Goal: Task Accomplishment & Management: Use online tool/utility

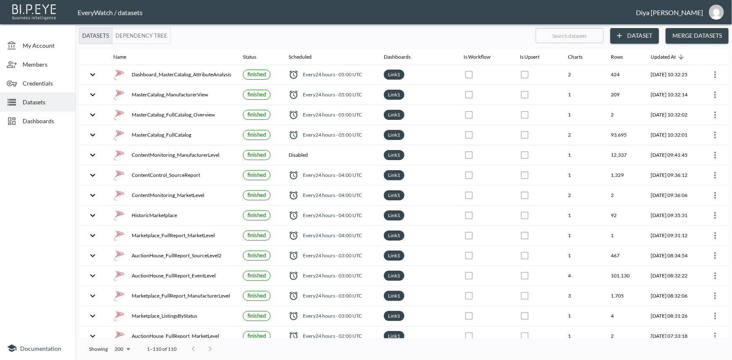
click at [127, 39] on button "Dependency Tree" at bounding box center [141, 36] width 59 height 16
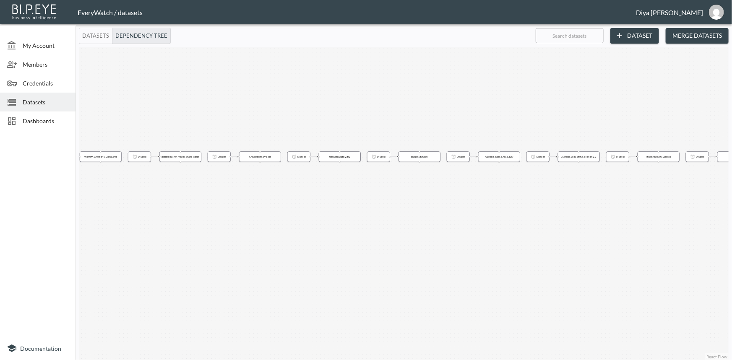
click at [103, 42] on button "Datasets" at bounding box center [96, 36] width 34 height 16
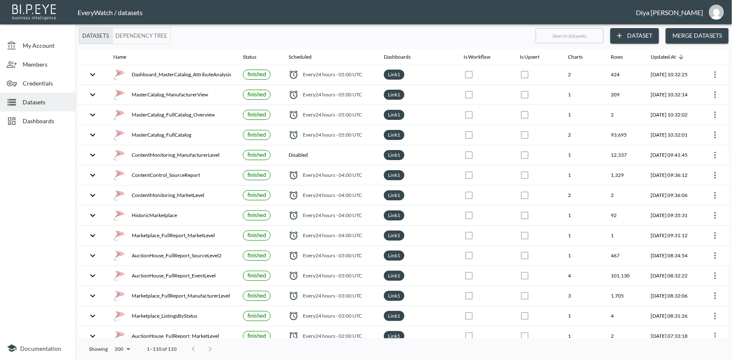
click at [52, 119] on span "Dashboards" at bounding box center [46, 121] width 46 height 9
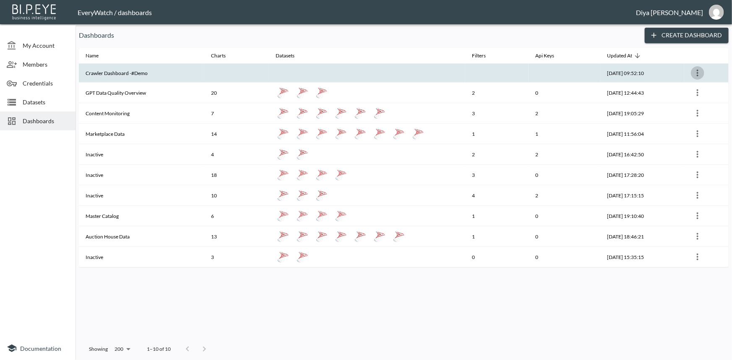
click at [698, 69] on icon "more" at bounding box center [698, 73] width 10 height 10
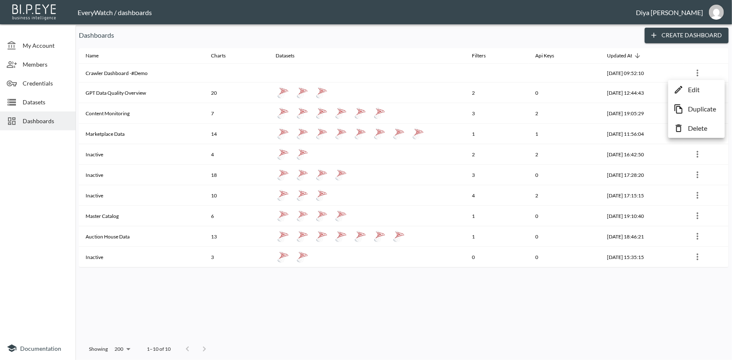
click at [549, 30] on div at bounding box center [366, 180] width 732 height 360
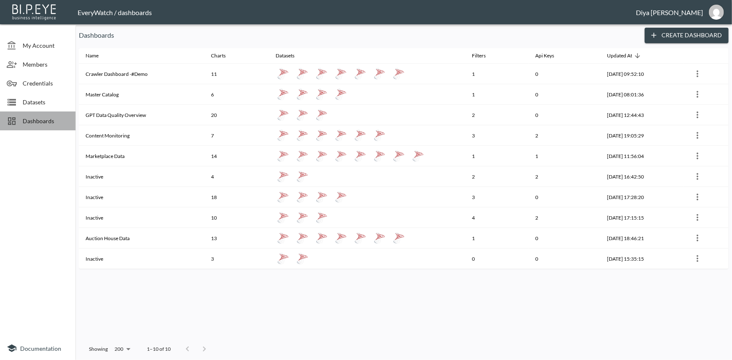
click at [54, 126] on div "Dashboards" at bounding box center [38, 121] width 76 height 19
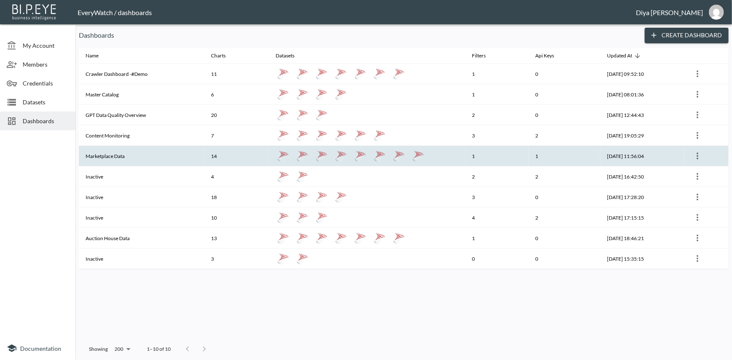
click at [110, 157] on th "Marketplace Data" at bounding box center [141, 156] width 125 height 21
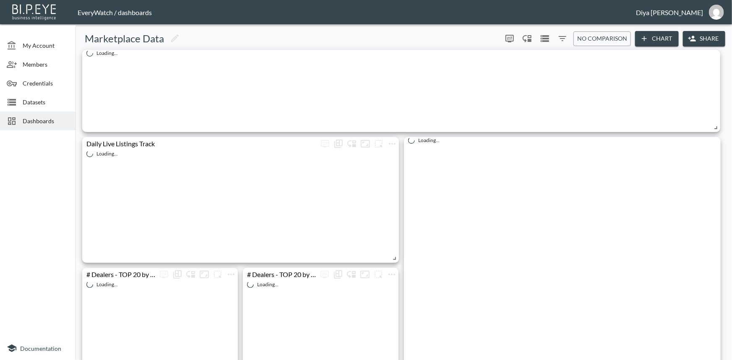
click at [31, 122] on span "Dashboards" at bounding box center [46, 121] width 46 height 9
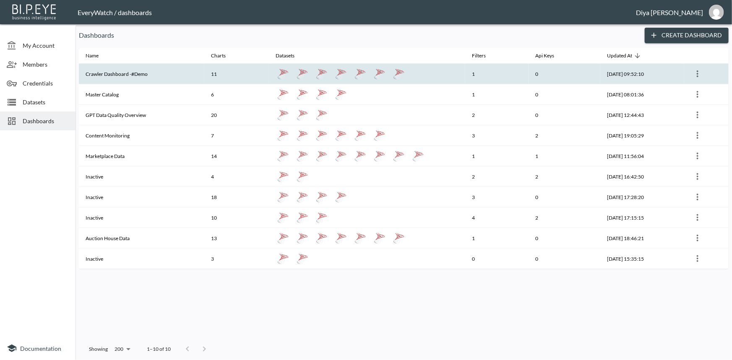
click at [126, 76] on th "Crawler Dashboard -#Demo" at bounding box center [141, 74] width 125 height 21
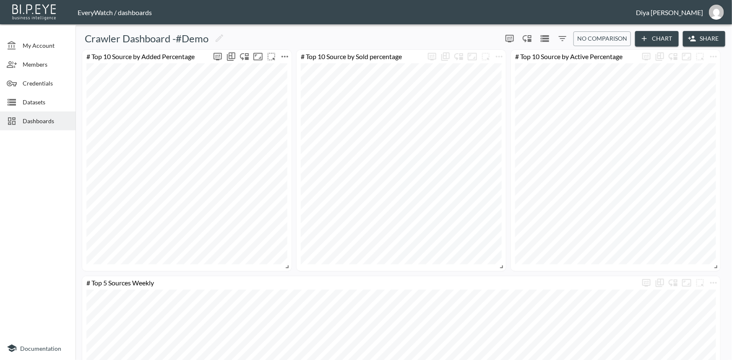
click at [286, 56] on icon "more" at bounding box center [285, 57] width 10 height 10
click at [287, 69] on li "Edit" at bounding box center [284, 72] width 65 height 15
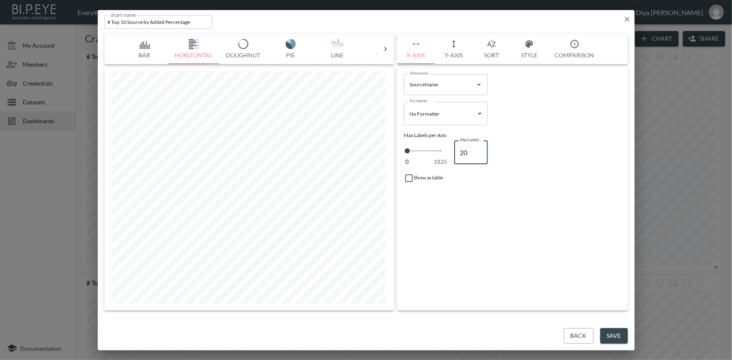
type input "10"
click at [461, 153] on input "10" at bounding box center [471, 152] width 34 height 23
type input "10"
click at [611, 339] on button "Save" at bounding box center [614, 337] width 28 height 16
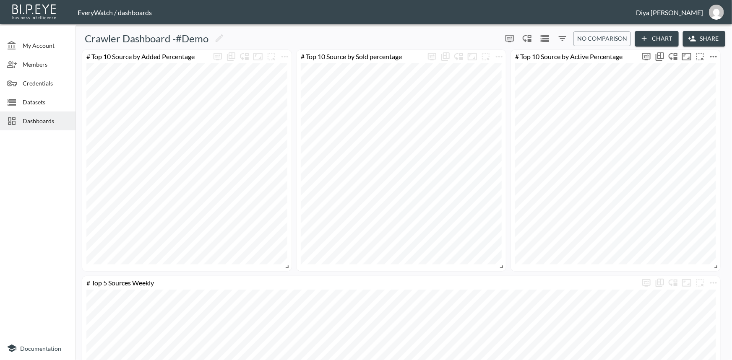
click at [714, 56] on icon "more" at bounding box center [713, 57] width 7 height 2
click at [670, 73] on icon at bounding box center [666, 73] width 10 height 10
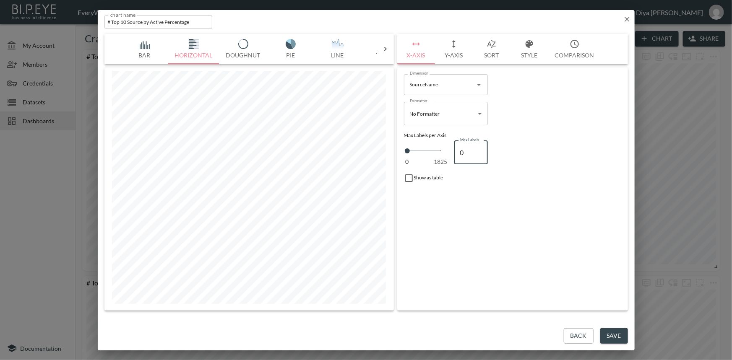
drag, startPoint x: 465, startPoint y: 154, endPoint x: 460, endPoint y: 154, distance: 5.5
click at [460, 154] on input "0" at bounding box center [471, 152] width 34 height 23
type input "2"
type input "0"
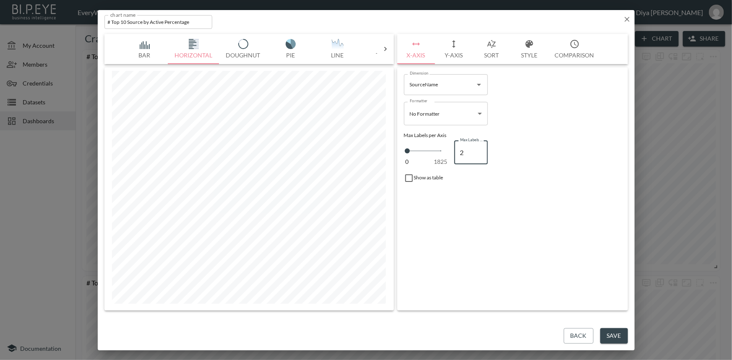
type input "0"
type input "1"
type input "01"
type input "10"
click at [464, 154] on input "010" at bounding box center [471, 152] width 34 height 23
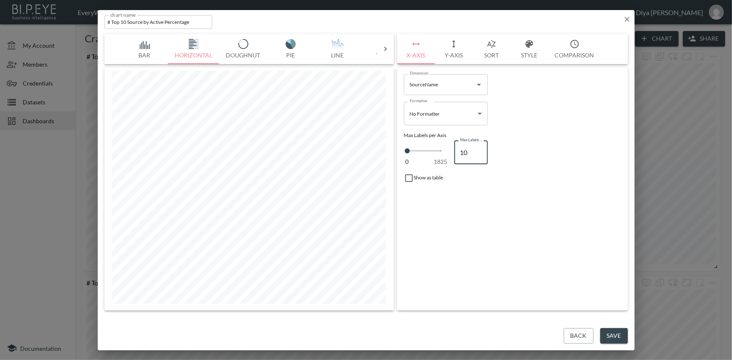
type input "10"
click at [610, 338] on button "Save" at bounding box center [614, 337] width 28 height 16
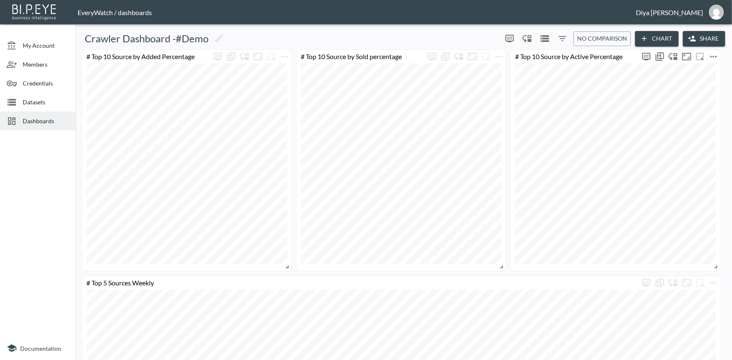
click at [712, 54] on icon "more" at bounding box center [714, 57] width 10 height 10
click at [691, 75] on li "Edit" at bounding box center [689, 72] width 65 height 15
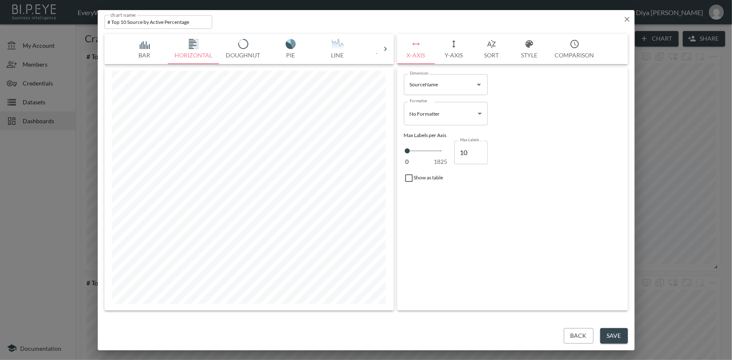
click at [386, 46] on icon at bounding box center [385, 49] width 8 height 8
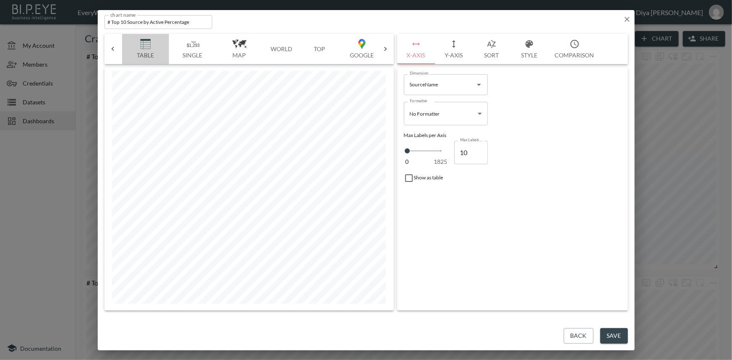
click at [143, 44] on img "button" at bounding box center [146, 44] width 34 height 10
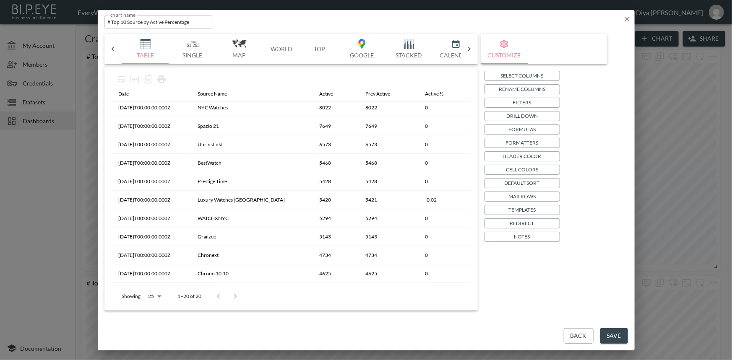
scroll to position [185, 0]
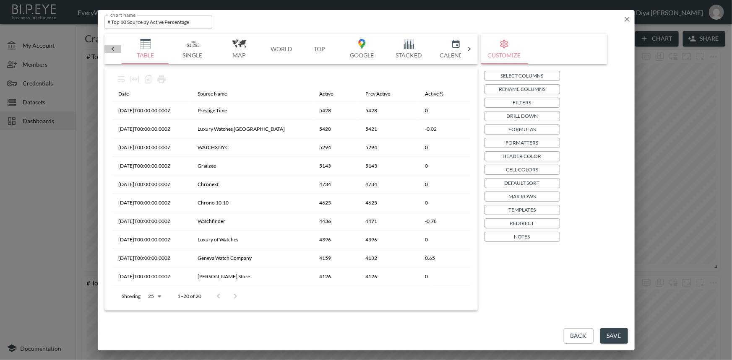
click at [114, 46] on icon at bounding box center [113, 49] width 8 height 8
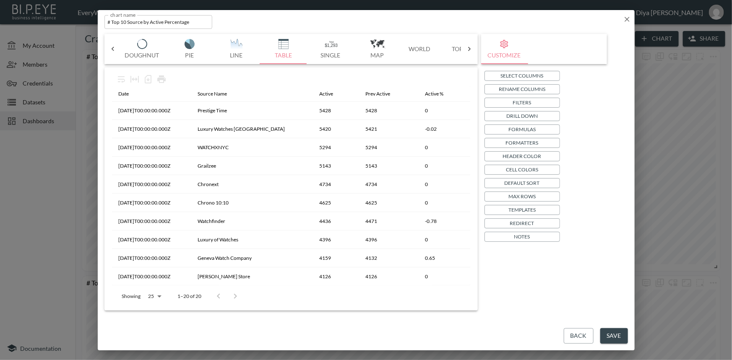
scroll to position [0, 0]
click at [146, 52] on button "Bar" at bounding box center [144, 49] width 47 height 30
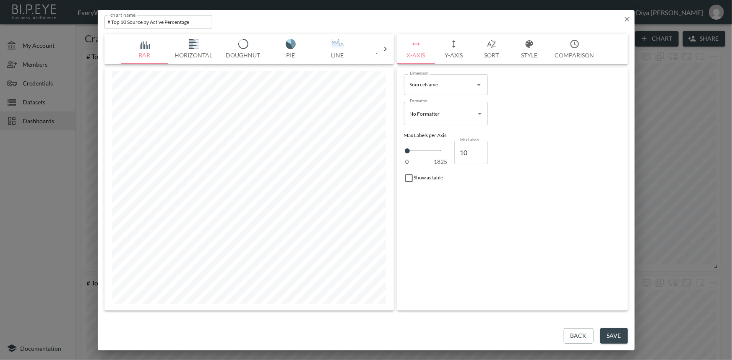
click at [201, 47] on img "button" at bounding box center [194, 44] width 34 height 10
click at [455, 55] on button "Y-Axis" at bounding box center [454, 49] width 38 height 30
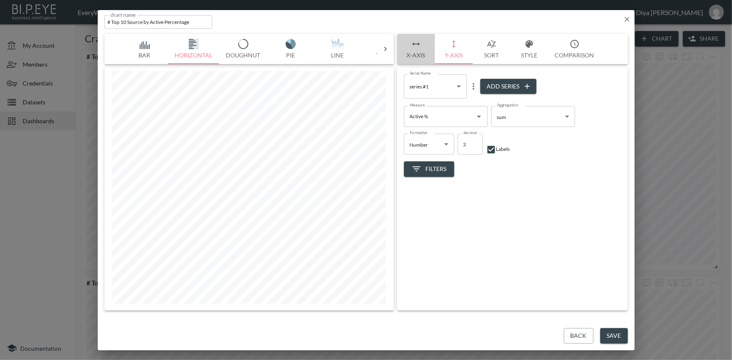
click at [416, 55] on button "X-Axis" at bounding box center [416, 49] width 38 height 30
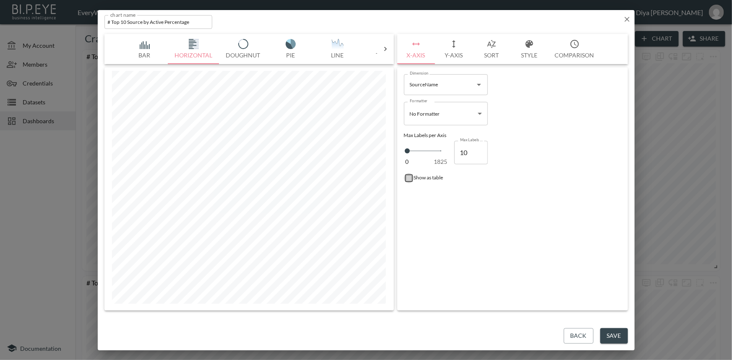
click at [407, 177] on input "checkbox" at bounding box center [409, 178] width 10 height 10
checkbox input "true"
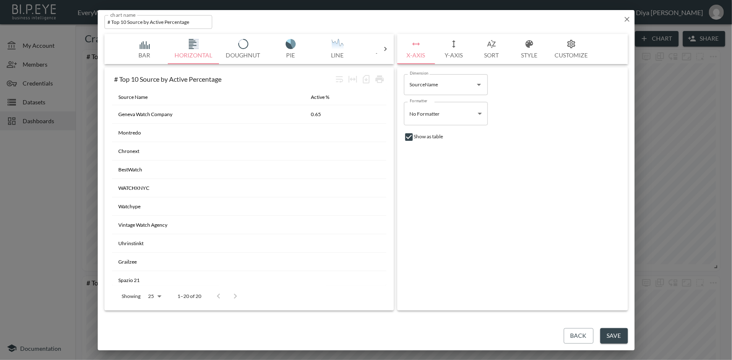
click at [390, 48] on div at bounding box center [385, 49] width 17 height 8
click at [147, 47] on img "button" at bounding box center [146, 44] width 34 height 10
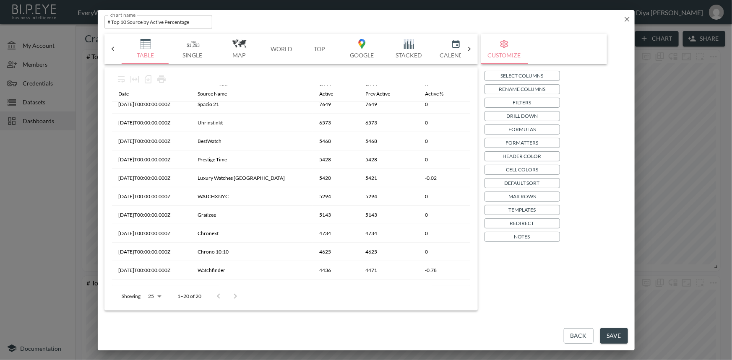
scroll to position [185, 0]
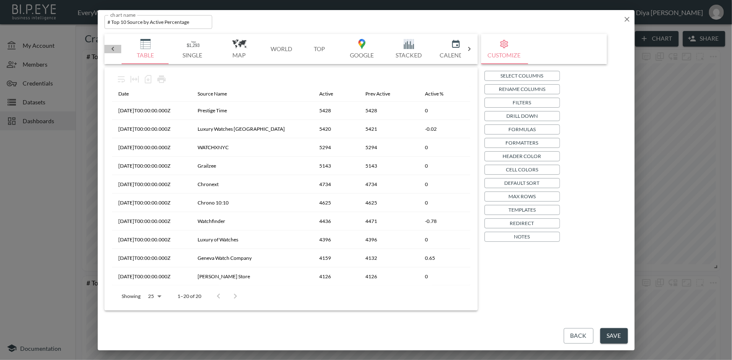
drag, startPoint x: 115, startPoint y: 50, endPoint x: 121, endPoint y: 52, distance: 6.0
click at [115, 50] on icon at bounding box center [113, 49] width 8 height 8
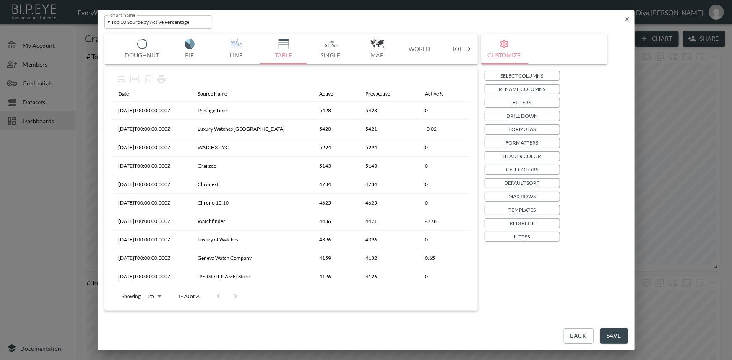
scroll to position [0, 0]
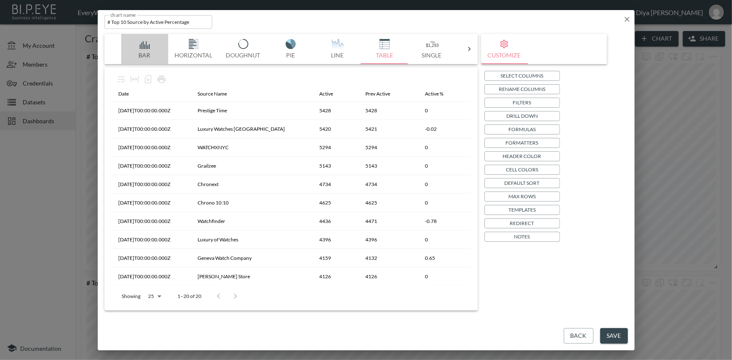
click at [150, 46] on img "button" at bounding box center [145, 44] width 34 height 10
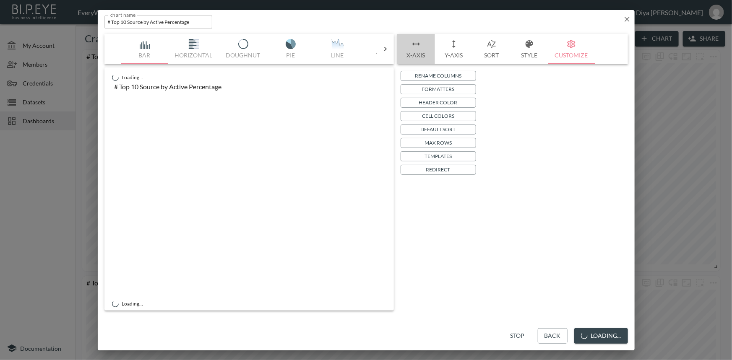
click at [422, 52] on button "X-Axis" at bounding box center [416, 49] width 38 height 30
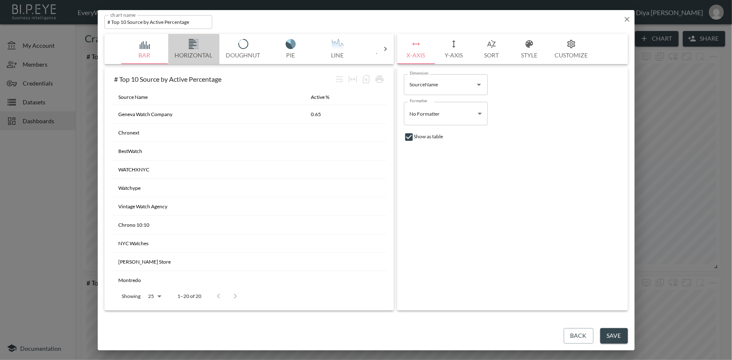
click at [192, 48] on img "button" at bounding box center [194, 44] width 34 height 10
click at [409, 138] on input "checkbox" at bounding box center [409, 137] width 10 height 10
checkbox input "false"
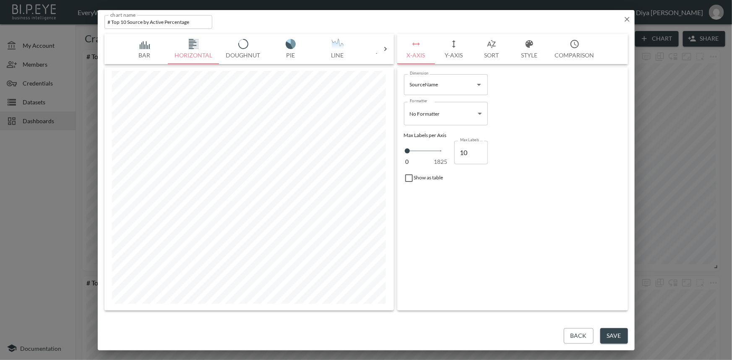
type input "0"
type input "52"
type input "7"
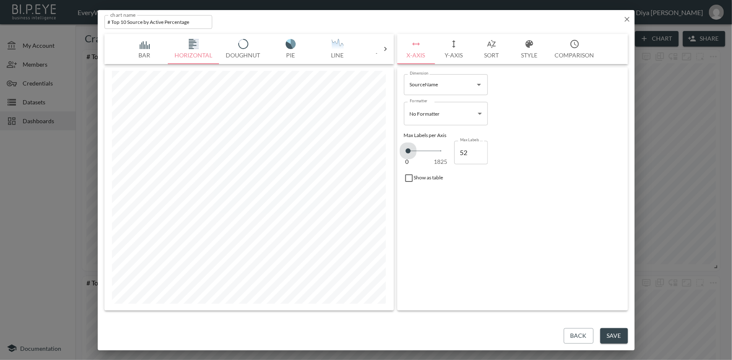
type input "7"
type input "0"
click at [407, 151] on span at bounding box center [407, 151] width 5 height 5
click at [461, 153] on input "0" at bounding box center [471, 152] width 34 height 23
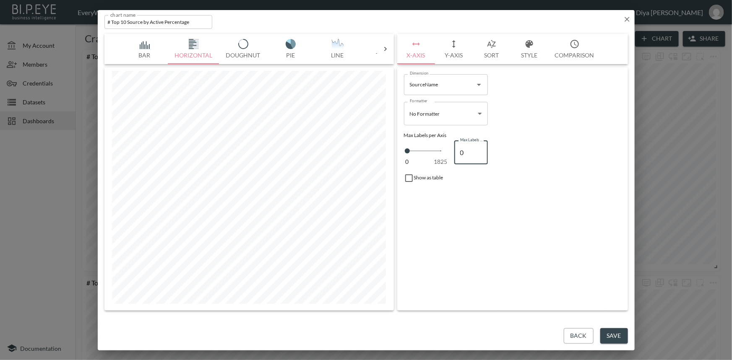
type input "1"
type input "10"
click at [409, 180] on input "checkbox" at bounding box center [409, 178] width 10 height 10
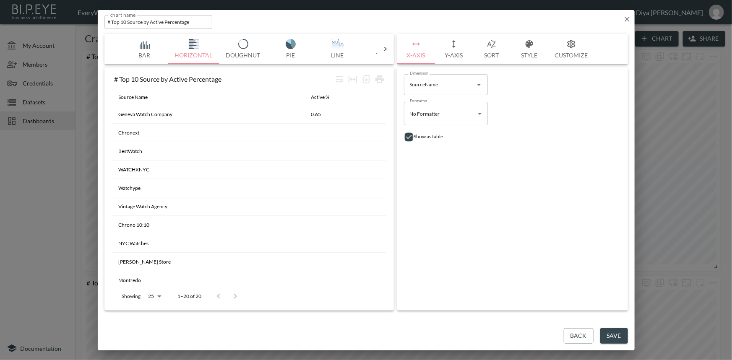
click at [411, 137] on input "checkbox" at bounding box center [409, 137] width 10 height 10
checkbox input "false"
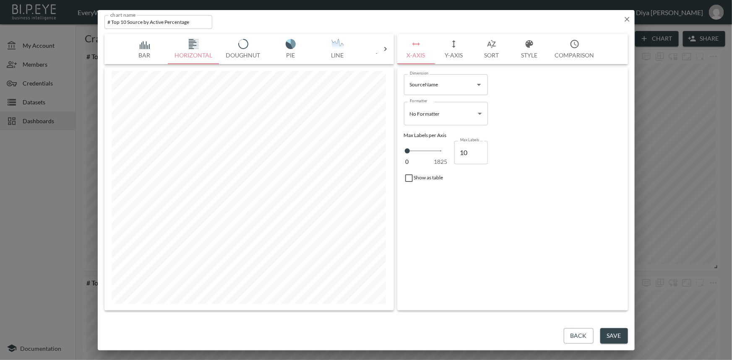
drag, startPoint x: 628, startPoint y: 20, endPoint x: 606, endPoint y: 48, distance: 35.3
click at [628, 20] on icon "button" at bounding box center [627, 19] width 5 height 5
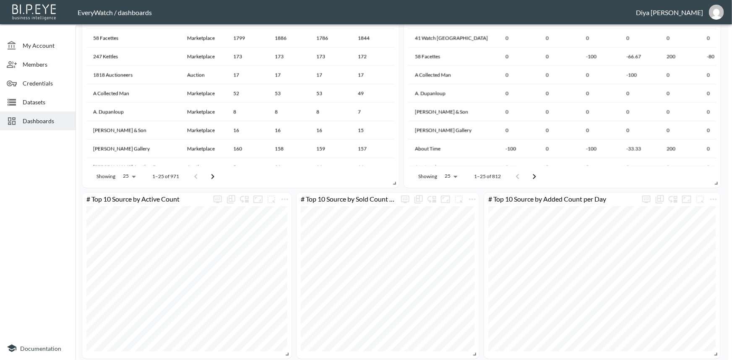
scroll to position [790, 0]
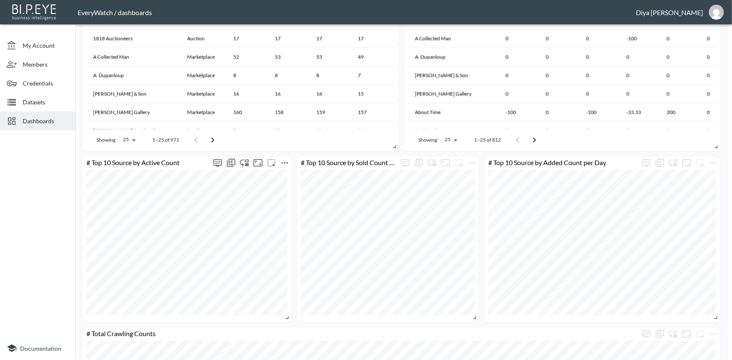
click at [289, 163] on icon "more" at bounding box center [285, 163] width 10 height 10
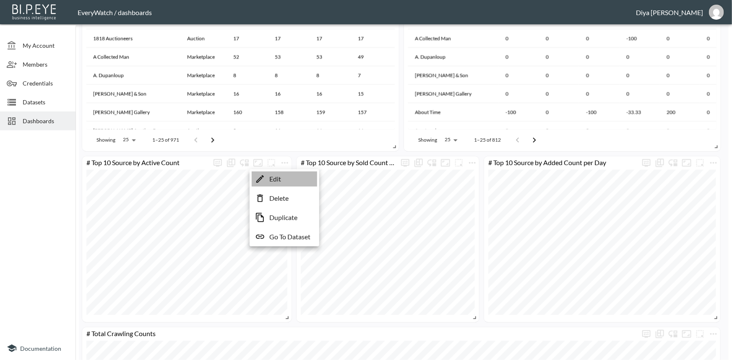
click at [288, 175] on li "Edit" at bounding box center [284, 179] width 65 height 15
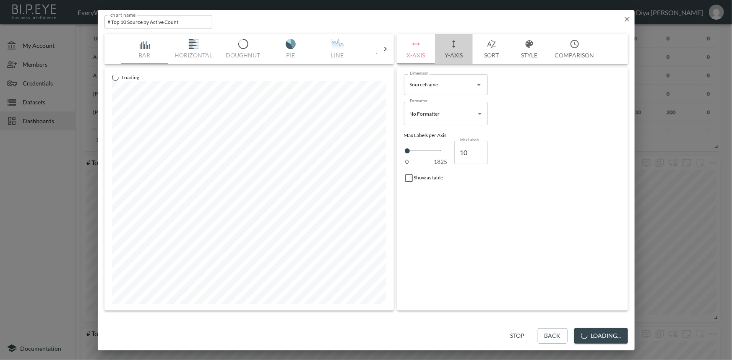
click at [458, 46] on icon "button" at bounding box center [454, 44] width 10 height 10
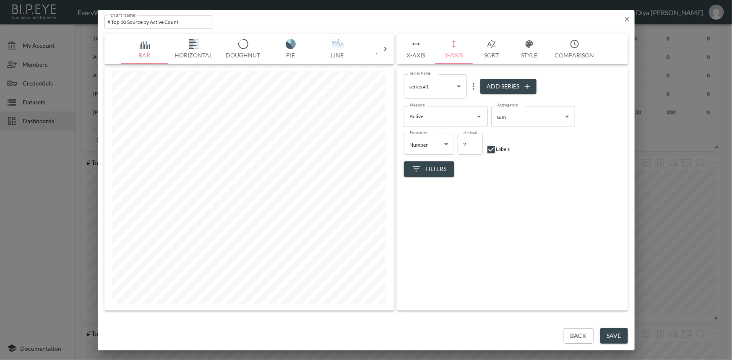
click at [422, 49] on button "X-Axis" at bounding box center [416, 49] width 38 height 30
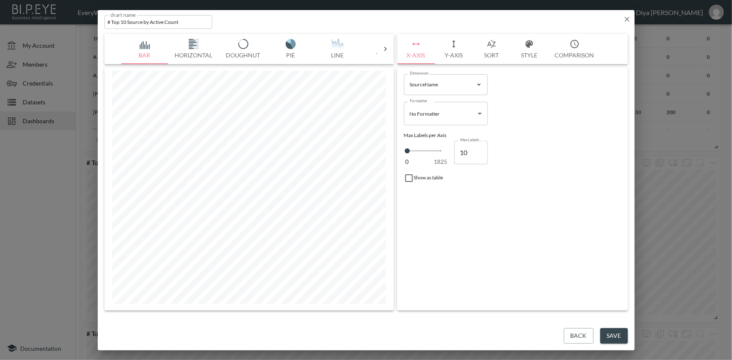
type input "7"
type input "52"
type input "75"
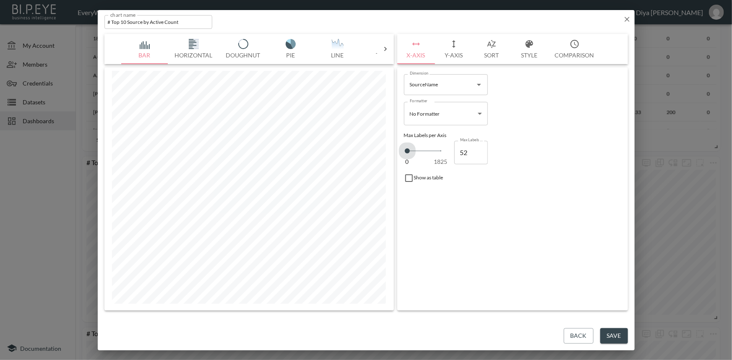
type input "75"
type input "98"
type input "121"
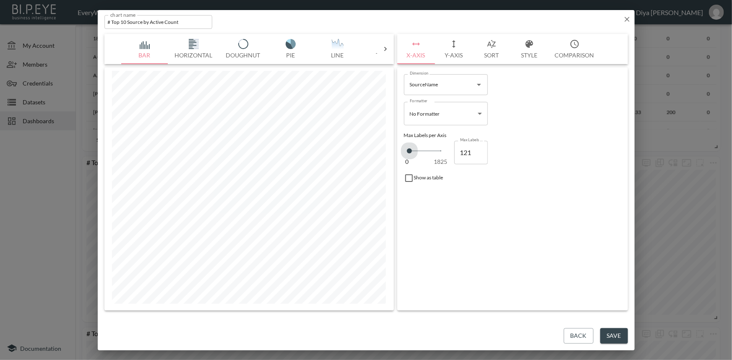
type input "98"
type input "75"
type input "29"
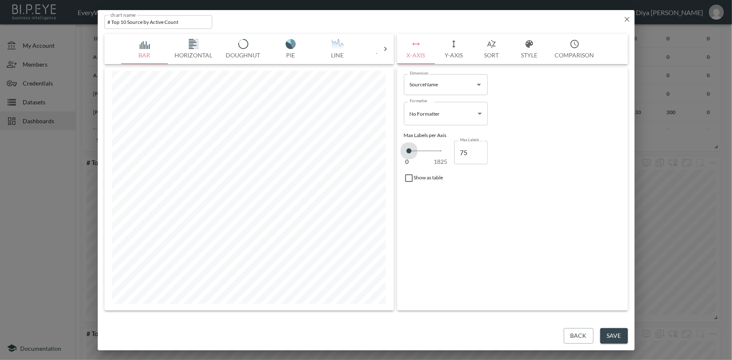
type input "29"
type input "7"
type input "0"
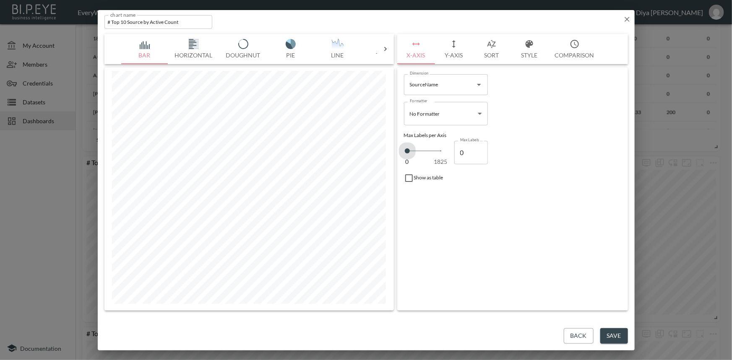
click at [406, 151] on span at bounding box center [407, 151] width 5 height 5
drag, startPoint x: 467, startPoint y: 152, endPoint x: 460, endPoint y: 153, distance: 6.8
click at [460, 153] on input "0" at bounding box center [471, 152] width 34 height 23
type input "1"
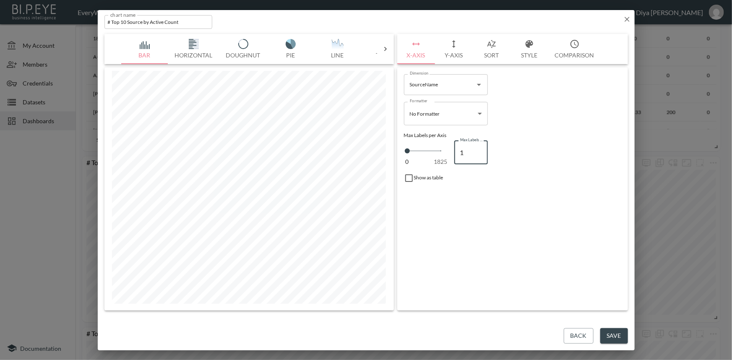
type input "10"
click at [474, 198] on div "Dimension SourceName Dimension Formatter No Formatter No Formatter Formatter Ma…" at bounding box center [512, 189] width 231 height 243
click at [627, 20] on icon "button" at bounding box center [627, 19] width 8 height 8
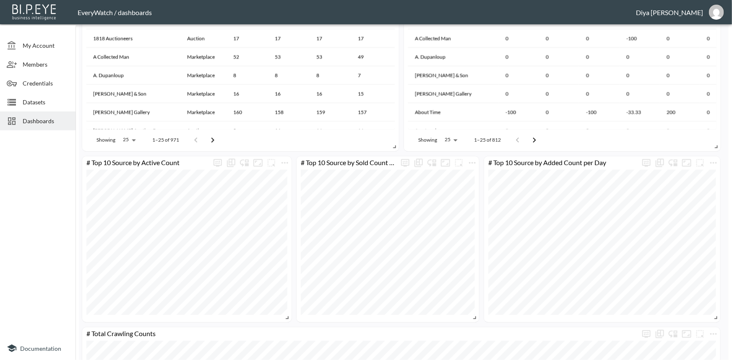
scroll to position [751, 0]
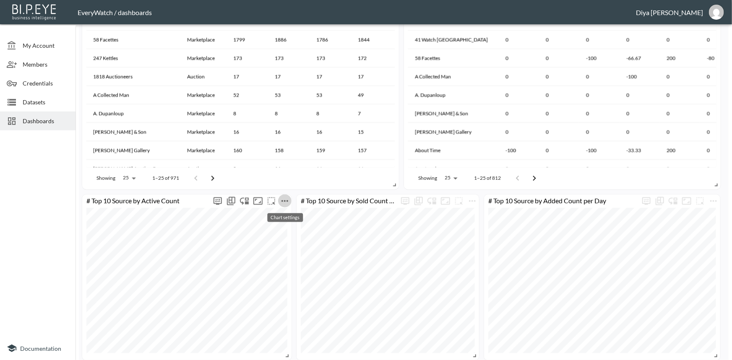
click at [285, 201] on icon "more" at bounding box center [285, 202] width 7 height 2
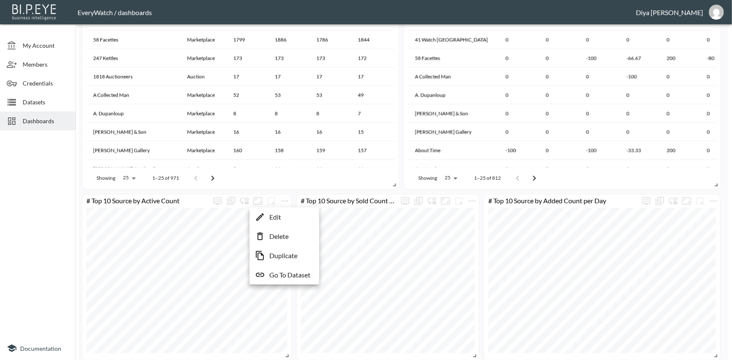
click at [295, 196] on div at bounding box center [366, 180] width 732 height 360
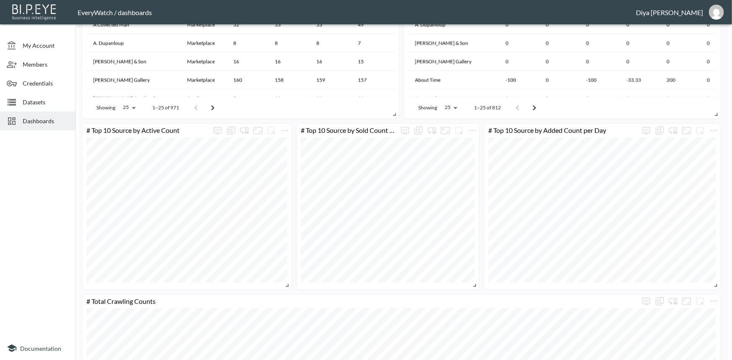
scroll to position [828, 0]
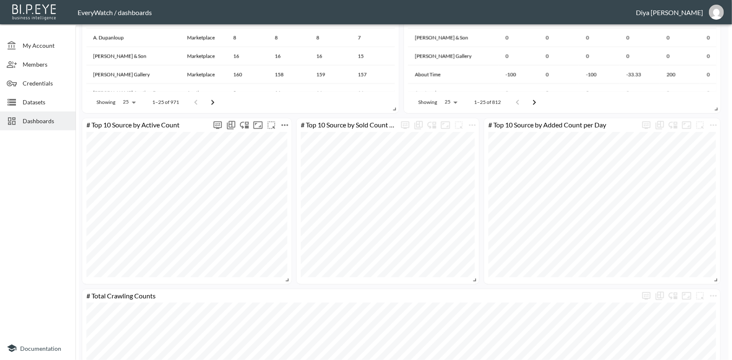
click at [285, 127] on icon "more" at bounding box center [285, 125] width 10 height 10
click at [293, 120] on div at bounding box center [366, 180] width 732 height 360
click at [285, 123] on icon "more" at bounding box center [285, 125] width 10 height 10
click at [287, 140] on li "Edit" at bounding box center [284, 140] width 65 height 15
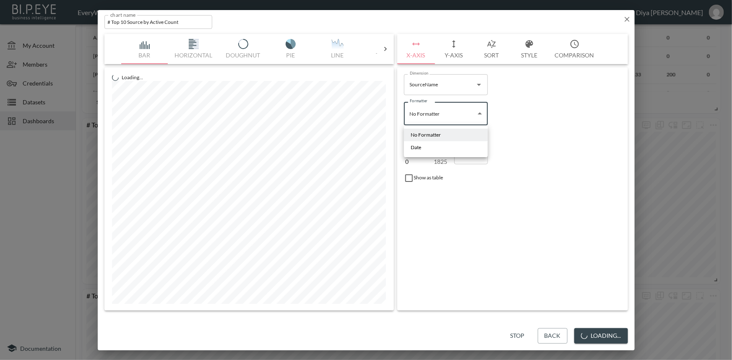
click at [443, 111] on body "BI.P.EYE, Interactive Analytics Dashboards - app EveryWatch / dashboards Diya […" at bounding box center [366, 180] width 732 height 360
click at [561, 122] on div at bounding box center [366, 180] width 732 height 360
click at [449, 46] on icon "button" at bounding box center [454, 44] width 10 height 10
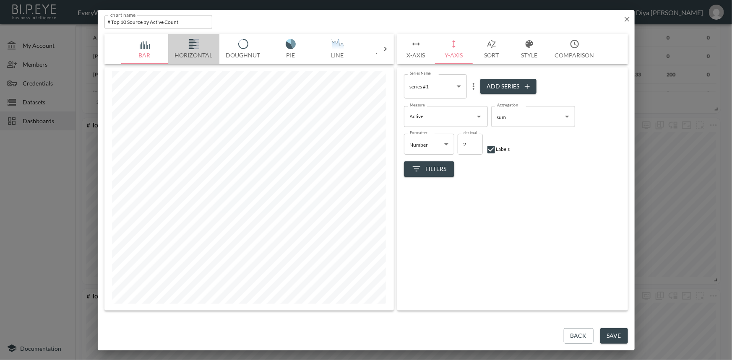
click at [194, 47] on img "button" at bounding box center [194, 44] width 34 height 10
drag, startPoint x: 416, startPoint y: 52, endPoint x: 424, endPoint y: 61, distance: 12.2
click at [416, 51] on button "X-Axis" at bounding box center [416, 49] width 38 height 30
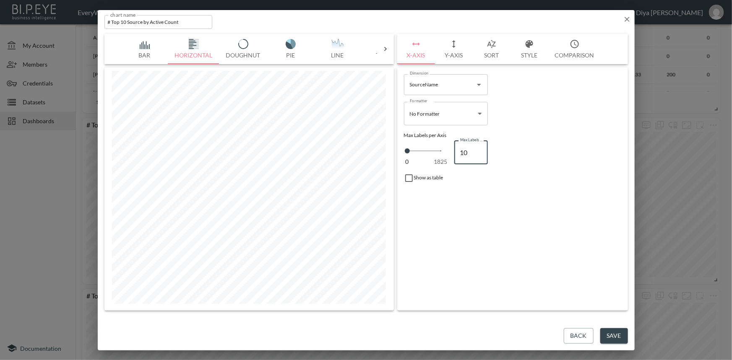
click at [464, 151] on input "10" at bounding box center [471, 152] width 34 height 23
click at [465, 152] on input "10" at bounding box center [471, 152] width 34 height 23
type input "15"
drag, startPoint x: 470, startPoint y: 153, endPoint x: 457, endPoint y: 155, distance: 12.7
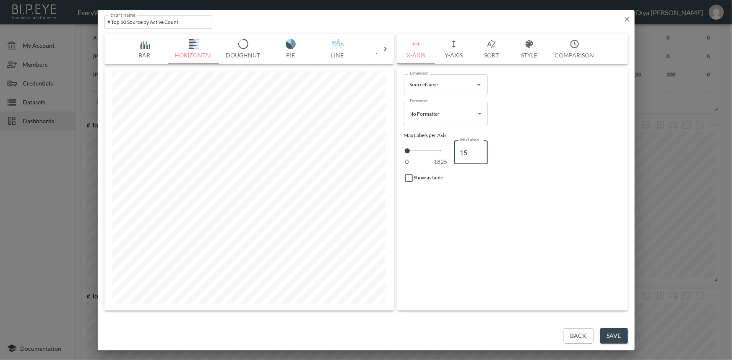
click at [457, 155] on input "15" at bounding box center [471, 152] width 34 height 23
type input "2"
drag, startPoint x: 466, startPoint y: 151, endPoint x: 459, endPoint y: 152, distance: 6.4
click at [459, 152] on input "2" at bounding box center [471, 152] width 34 height 23
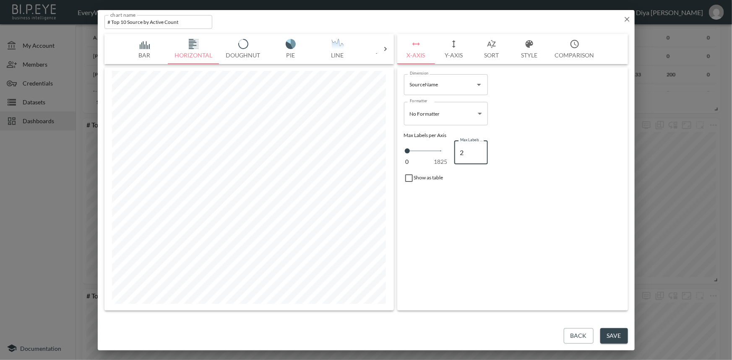
type input "1"
type input "10"
click at [449, 46] on icon "button" at bounding box center [454, 44] width 10 height 10
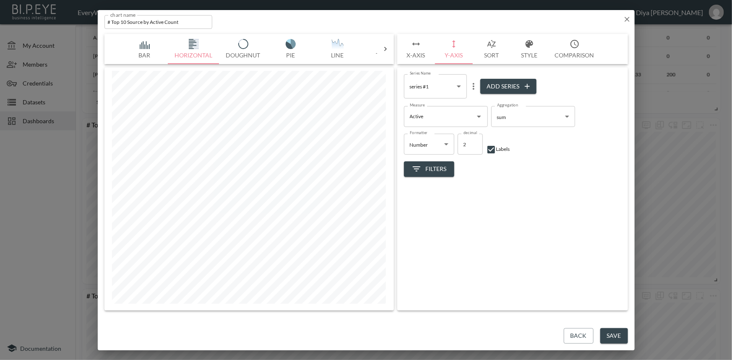
click at [486, 50] on button "Sort" at bounding box center [492, 49] width 38 height 30
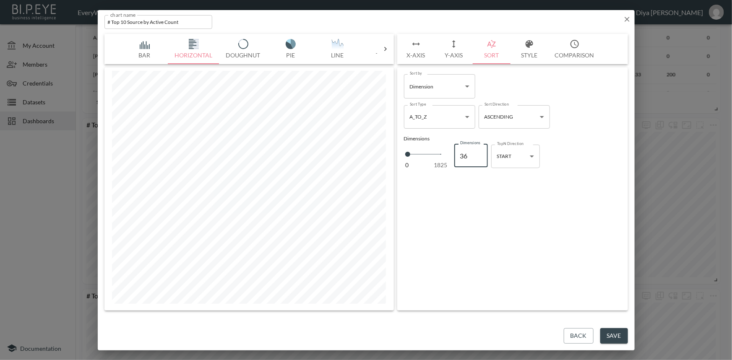
drag, startPoint x: 469, startPoint y: 156, endPoint x: 462, endPoint y: 157, distance: 7.6
click at [462, 157] on input "36" at bounding box center [471, 155] width 34 height 23
type input "1"
type input "10"
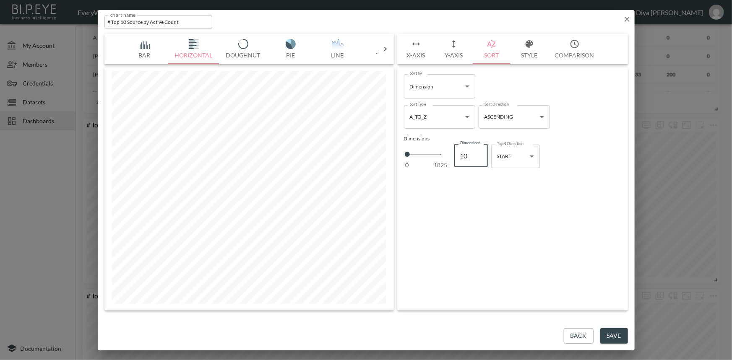
type input "10"
click at [144, 50] on button "Bar" at bounding box center [144, 49] width 47 height 30
click at [624, 19] on icon "button" at bounding box center [627, 19] width 8 height 8
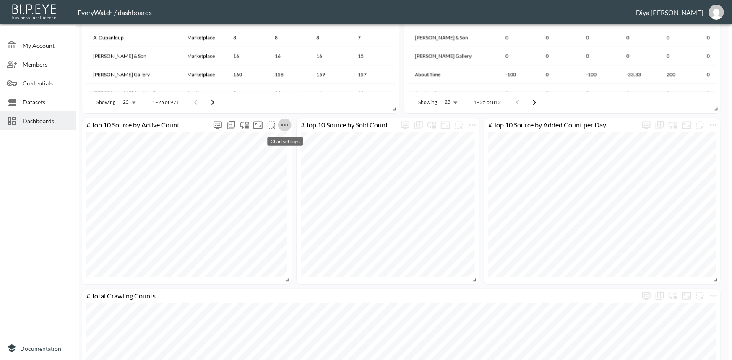
click at [283, 123] on icon "more" at bounding box center [285, 125] width 10 height 10
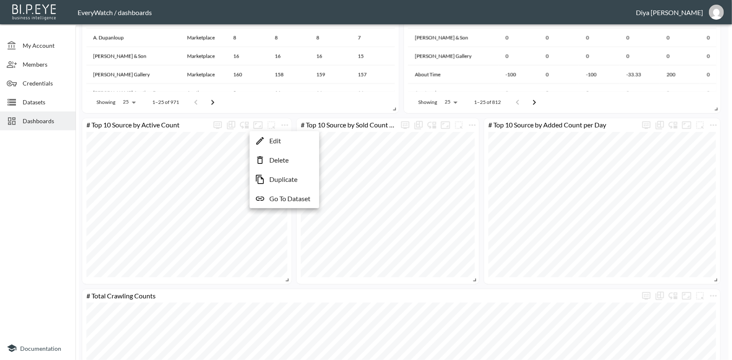
click at [285, 136] on li "Edit" at bounding box center [284, 140] width 65 height 15
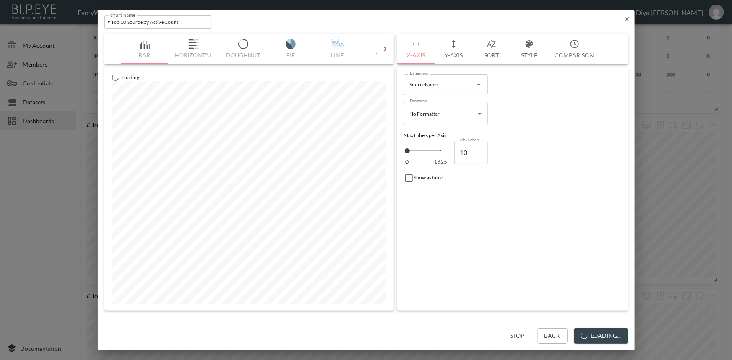
click at [499, 54] on button "Sort" at bounding box center [492, 49] width 38 height 30
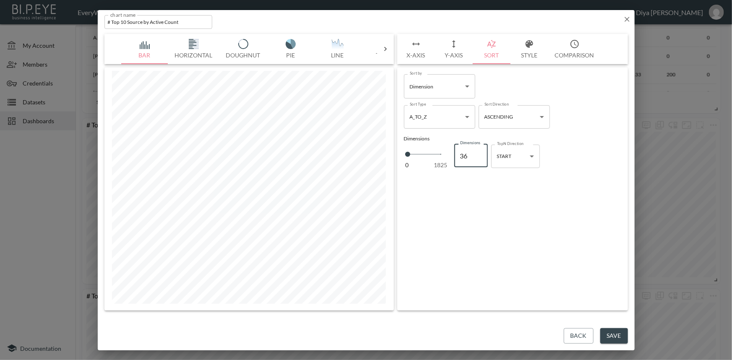
drag, startPoint x: 470, startPoint y: 156, endPoint x: 460, endPoint y: 156, distance: 9.7
click at [460, 156] on input "36" at bounding box center [471, 155] width 34 height 23
type input "1"
type input "10"
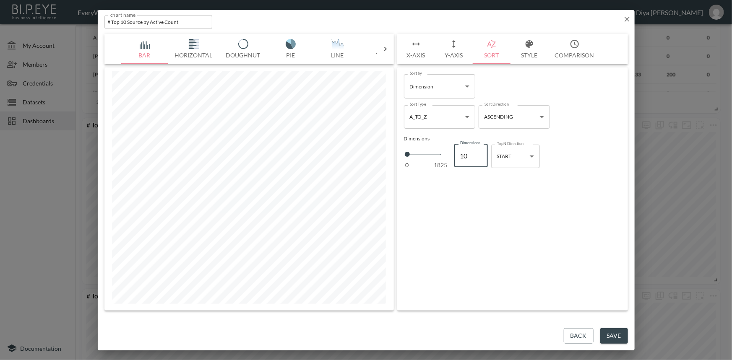
type input "10"
click at [620, 339] on button "Save" at bounding box center [614, 337] width 28 height 16
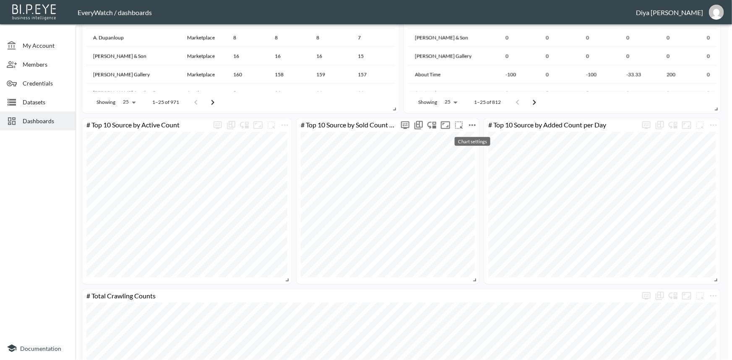
click at [477, 123] on icon "more" at bounding box center [472, 125] width 10 height 10
click at [482, 117] on div at bounding box center [366, 180] width 732 height 360
click at [470, 127] on icon "more" at bounding box center [472, 125] width 10 height 10
click at [467, 138] on p "Edit" at bounding box center [463, 141] width 12 height 10
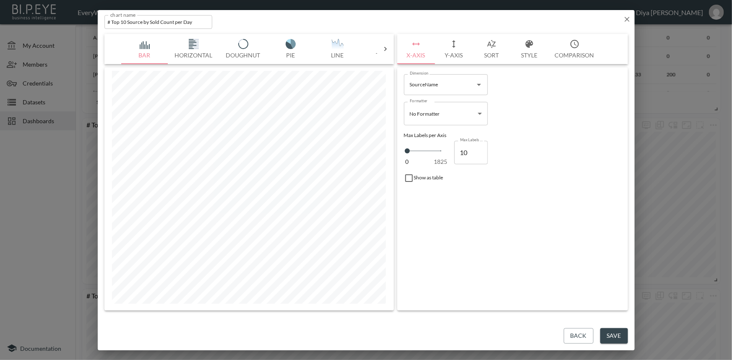
click at [517, 55] on button "Style" at bounding box center [530, 49] width 38 height 30
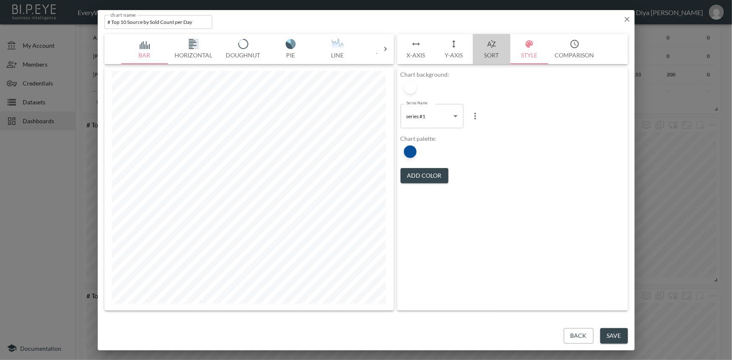
click at [487, 56] on button "Sort" at bounding box center [492, 49] width 38 height 30
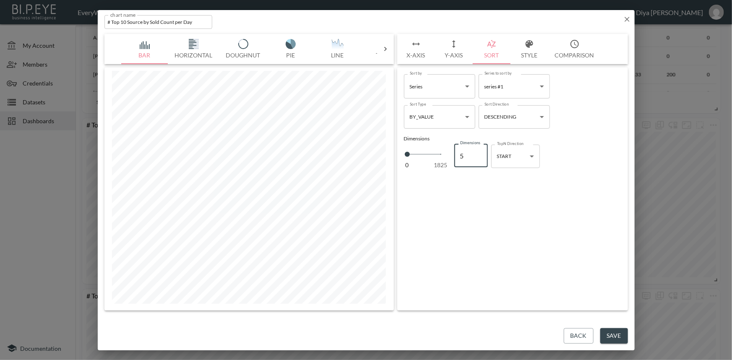
click at [462, 156] on input "5" at bounding box center [471, 155] width 34 height 23
type input "1"
type input "10"
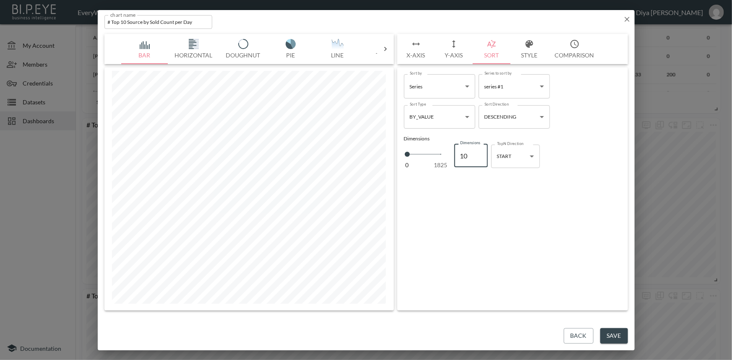
click at [616, 339] on button "Save" at bounding box center [614, 337] width 28 height 16
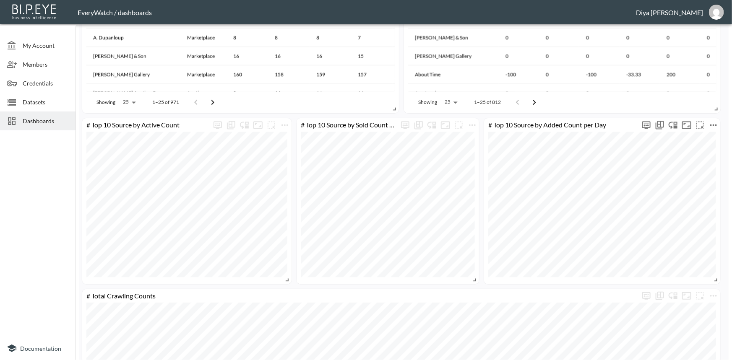
click at [712, 123] on icon "more" at bounding box center [714, 125] width 10 height 10
click at [671, 138] on li "Edit" at bounding box center [689, 140] width 65 height 15
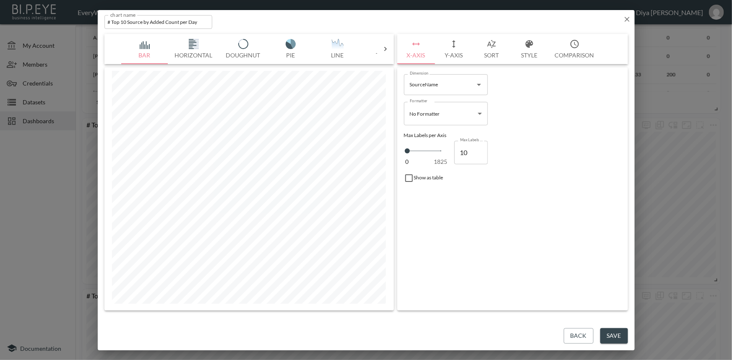
drag, startPoint x: 501, startPoint y: 47, endPoint x: 499, endPoint y: 57, distance: 10.6
click at [501, 47] on button "Sort" at bounding box center [492, 49] width 38 height 30
drag, startPoint x: 467, startPoint y: 155, endPoint x: 457, endPoint y: 155, distance: 9.2
click at [457, 155] on input "36" at bounding box center [471, 155] width 34 height 23
type input "1"
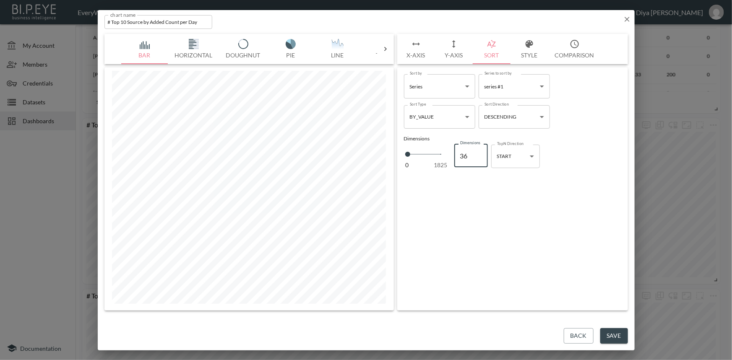
type input "1"
type input "10"
click at [616, 339] on button "Save" at bounding box center [614, 337] width 28 height 16
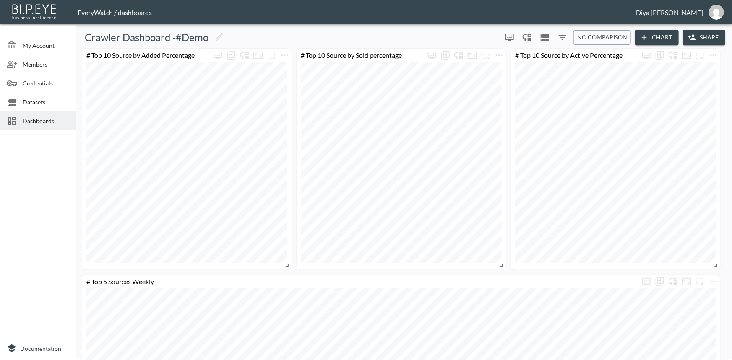
scroll to position [0, 0]
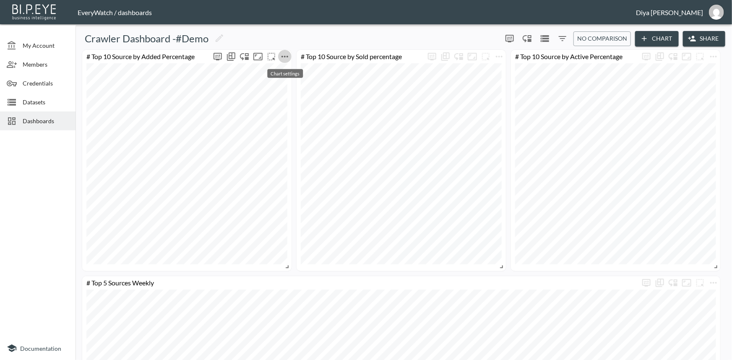
click at [287, 55] on icon "more" at bounding box center [285, 57] width 10 height 10
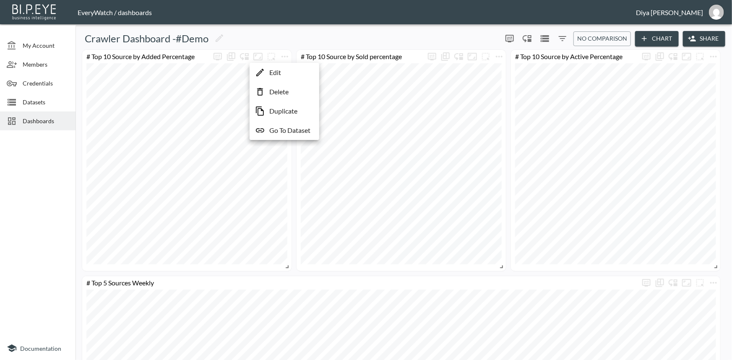
click at [285, 72] on li "Edit" at bounding box center [284, 72] width 65 height 15
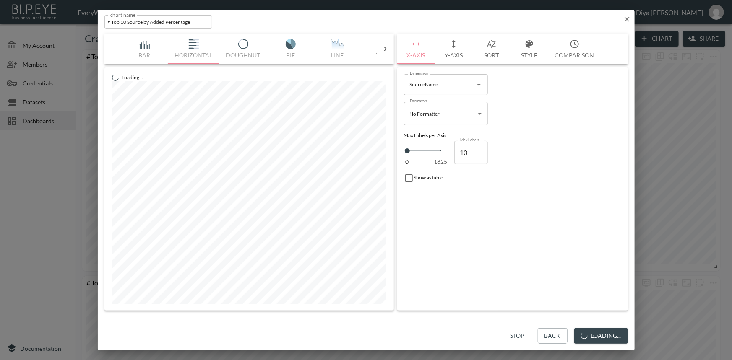
click at [533, 53] on button "Style" at bounding box center [530, 49] width 38 height 30
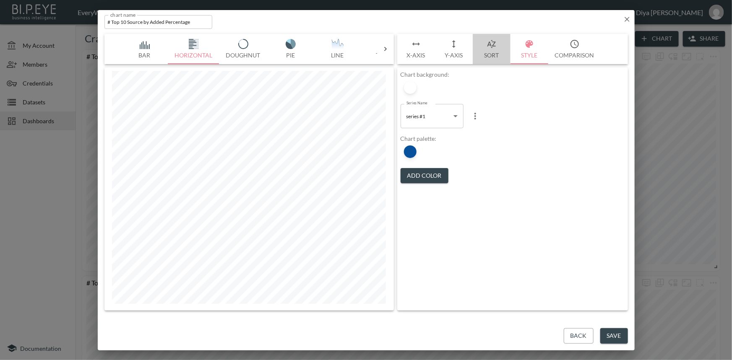
click at [485, 55] on button "Sort" at bounding box center [492, 49] width 38 height 30
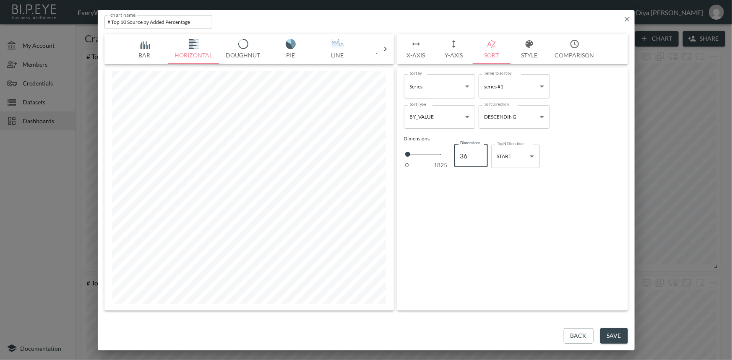
drag, startPoint x: 469, startPoint y: 154, endPoint x: 460, endPoint y: 156, distance: 8.6
click at [460, 156] on input "36" at bounding box center [471, 155] width 34 height 23
type input "1"
type input "10"
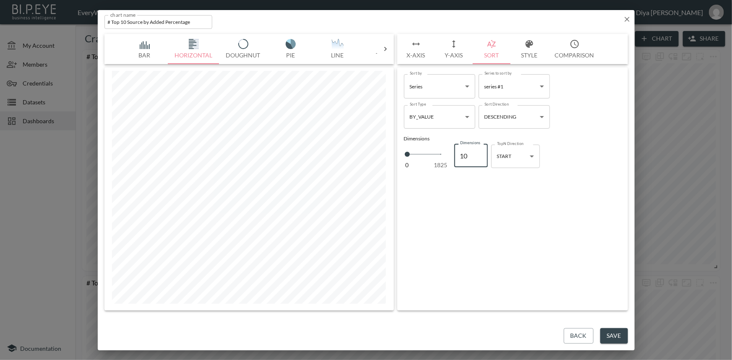
type input "10"
click at [623, 334] on button "Save" at bounding box center [614, 337] width 28 height 16
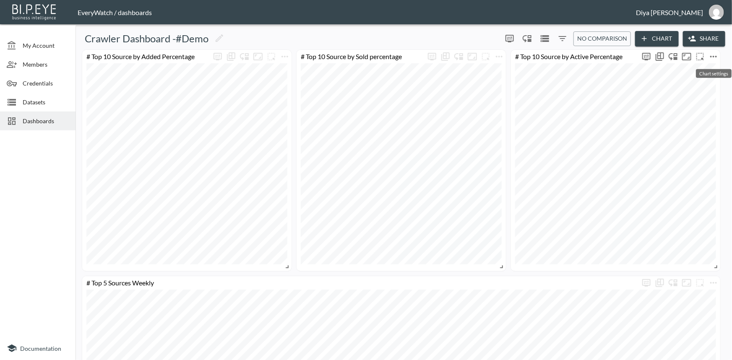
click at [713, 52] on icon "more" at bounding box center [714, 57] width 10 height 10
click at [691, 67] on li "Edit" at bounding box center [689, 72] width 65 height 15
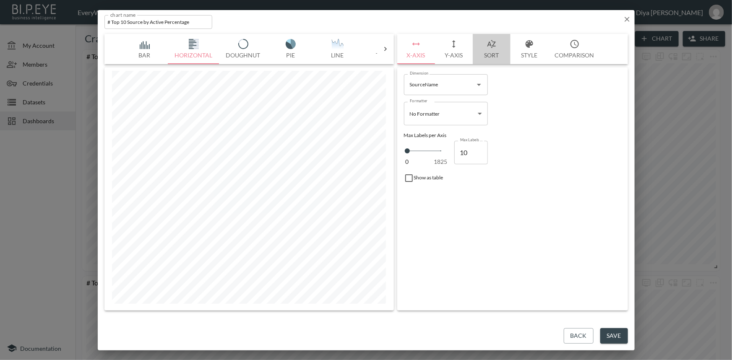
click at [495, 47] on icon "button" at bounding box center [492, 44] width 10 height 10
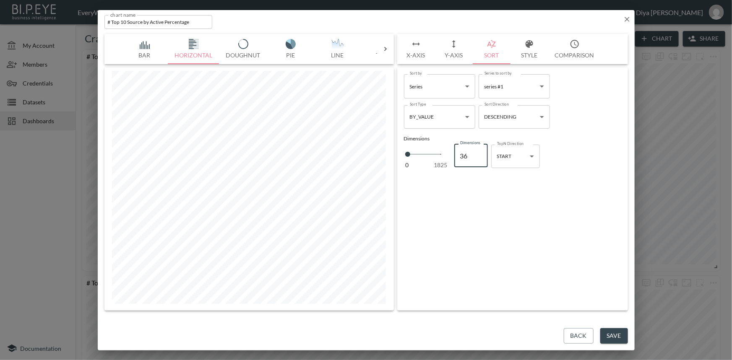
click at [458, 157] on input "36" at bounding box center [471, 155] width 34 height 23
type input "1"
type input "10"
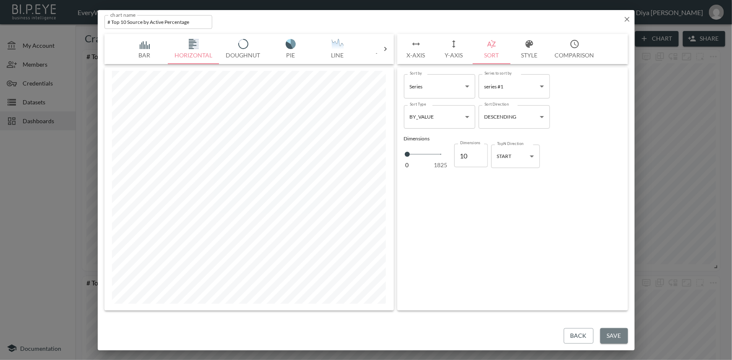
click at [617, 337] on button "Save" at bounding box center [614, 337] width 28 height 16
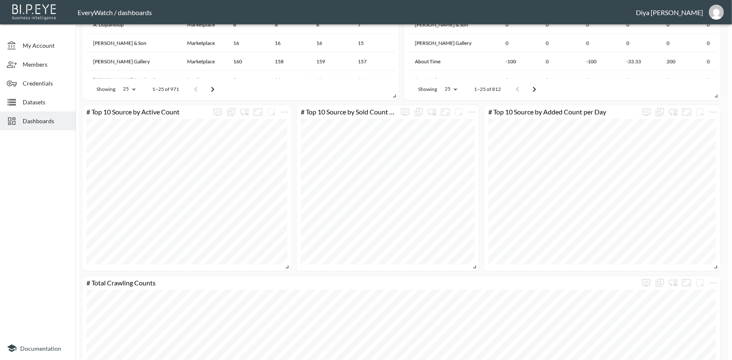
scroll to position [899, 0]
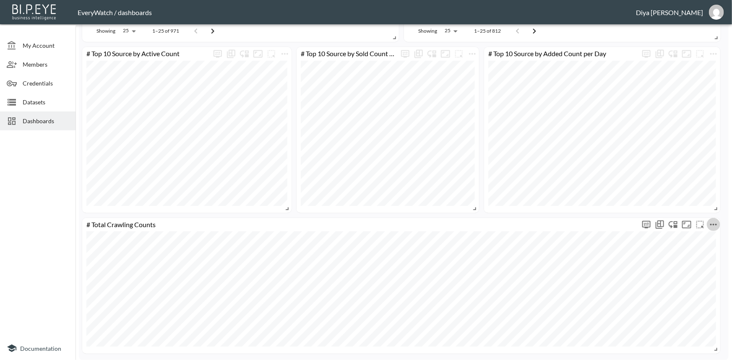
click at [711, 224] on icon "more" at bounding box center [713, 225] width 7 height 2
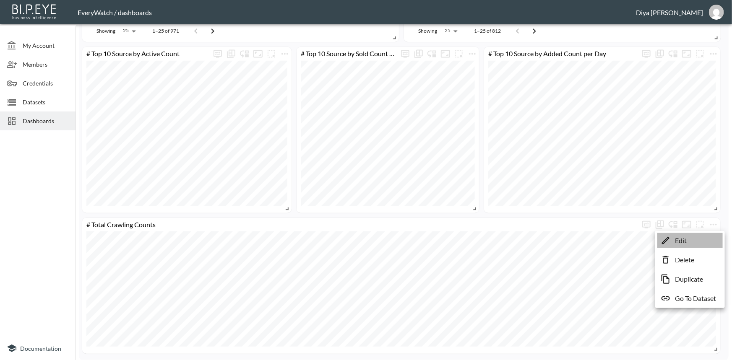
click at [684, 240] on p "Edit" at bounding box center [681, 241] width 12 height 10
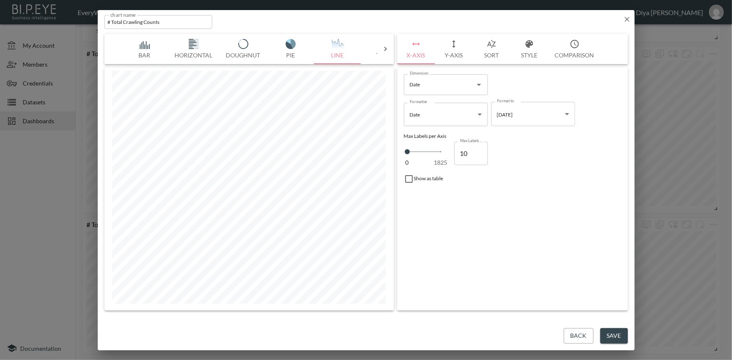
type input "0"
type input "29"
type input "121"
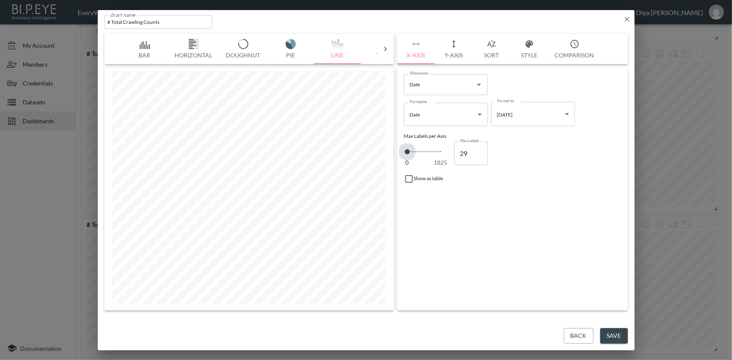
type input "121"
type input "143"
type input "166"
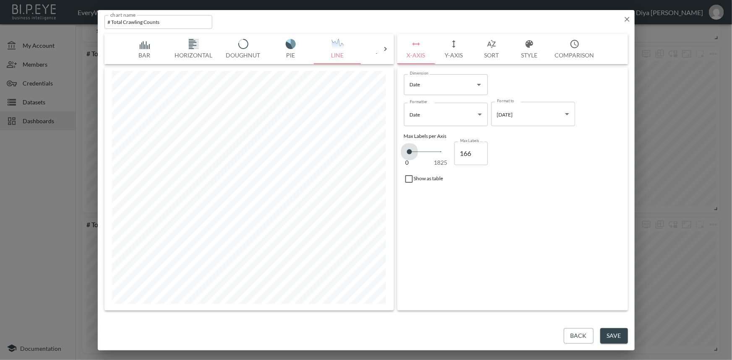
type input "189"
type input "326"
type input "349"
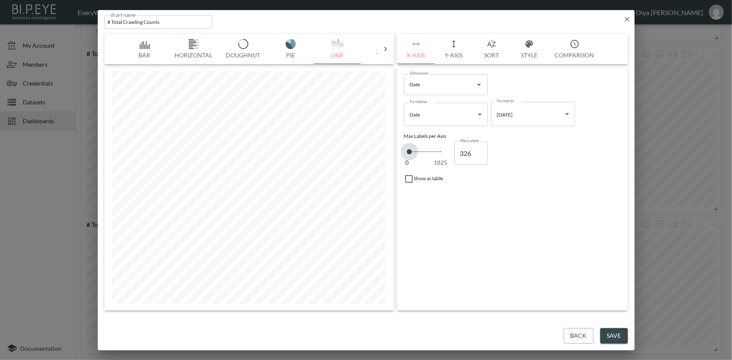
type input "349"
type input "372"
type input "395"
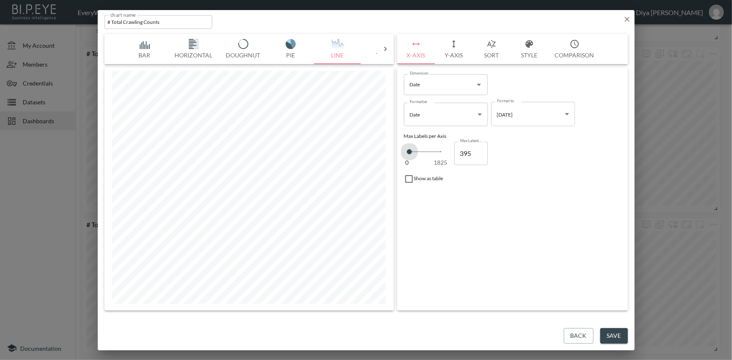
type input "417"
type input "440"
type input "486"
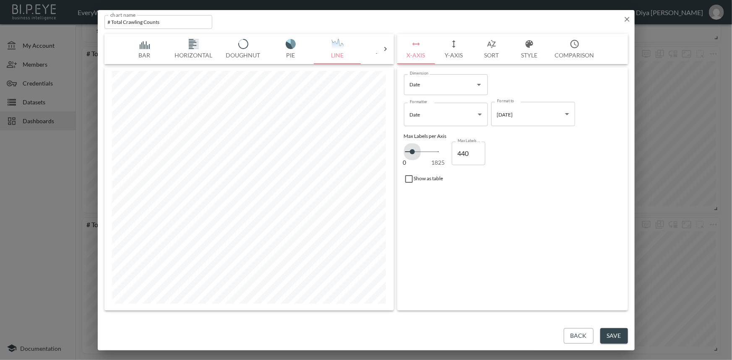
type input "486"
type input "509"
type input "646"
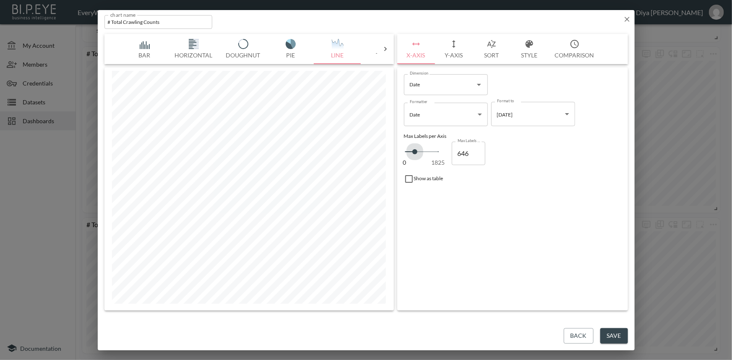
type input "668"
type input "691"
type input "714"
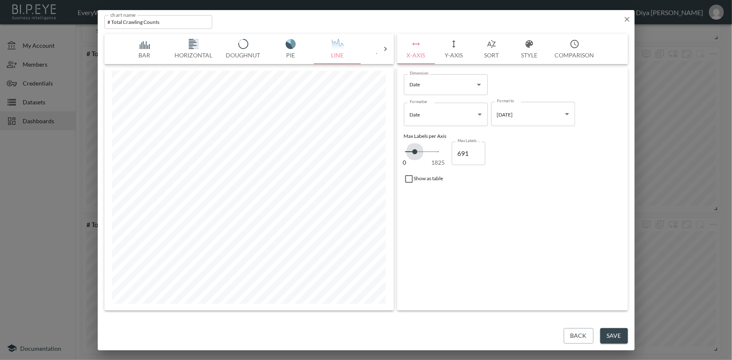
type input "714"
type input "760"
type input "782"
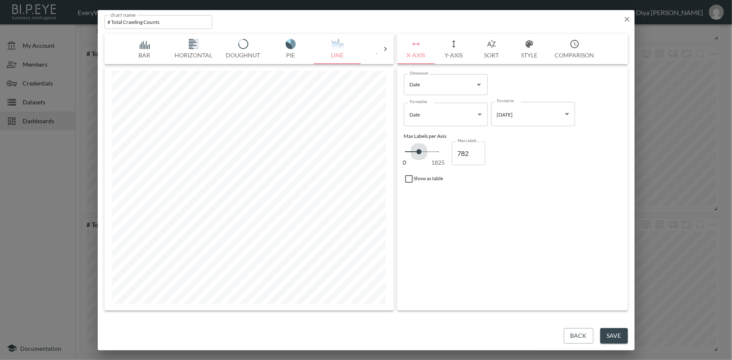
type input "805"
type input "851"
type input "874"
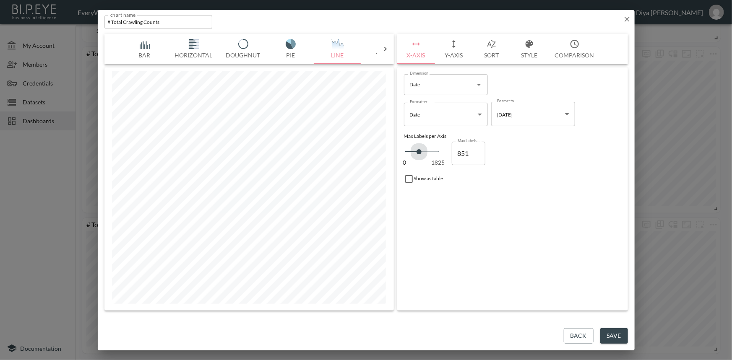
type input "874"
type input "919"
type input "942"
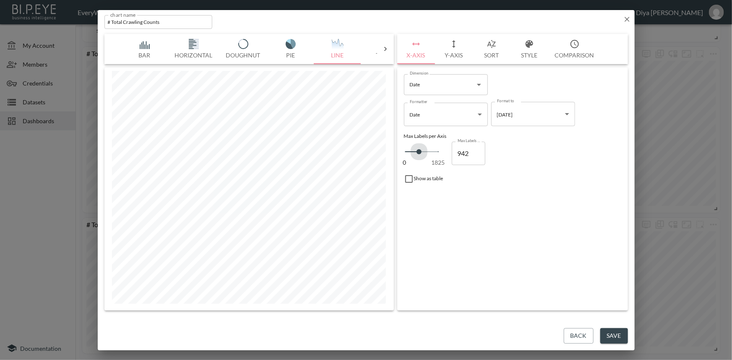
type input "965"
type input "1011"
type input "1033"
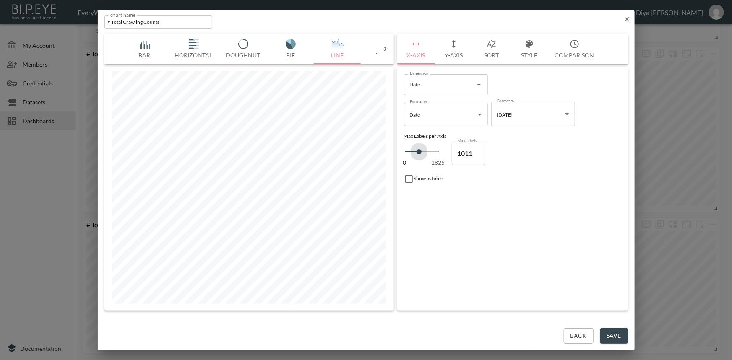
type input "1033"
type input "1079"
type input "1125"
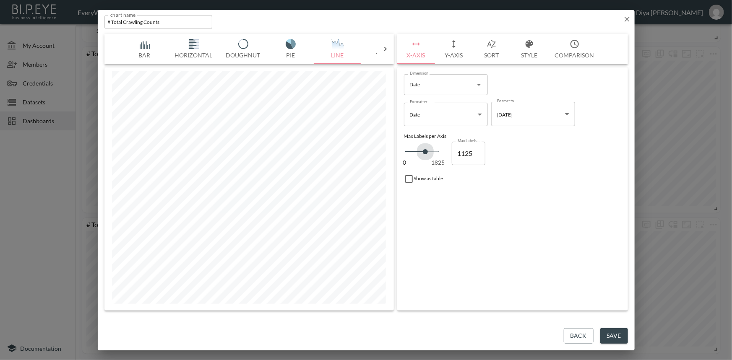
type input "1193"
type input "1261"
type input "1330"
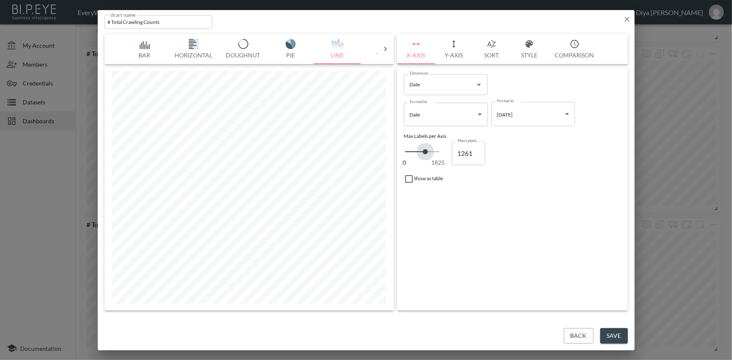
type input "1330"
type input "1421"
type input "1490"
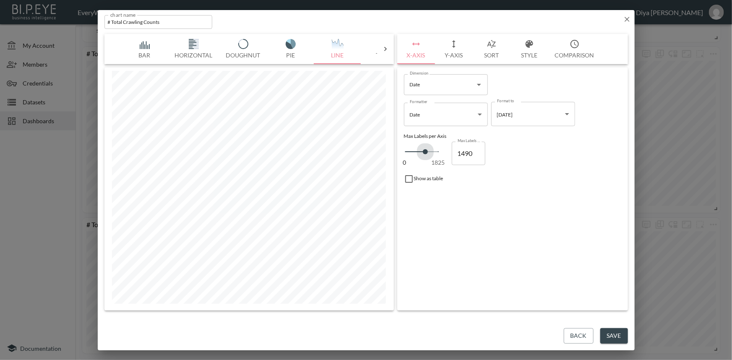
type input "1535"
type input "1626"
type input "1672"
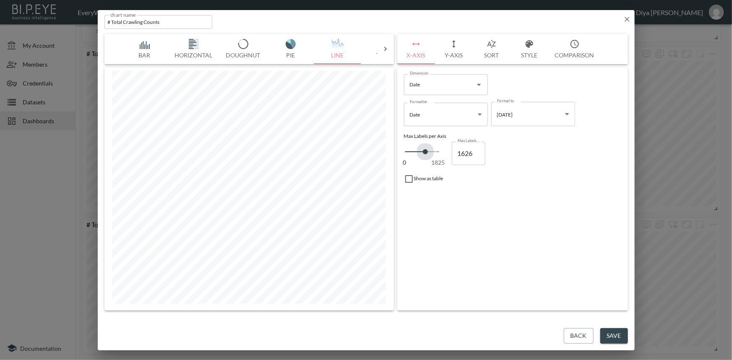
type input "1672"
type input "1718"
type input "1763"
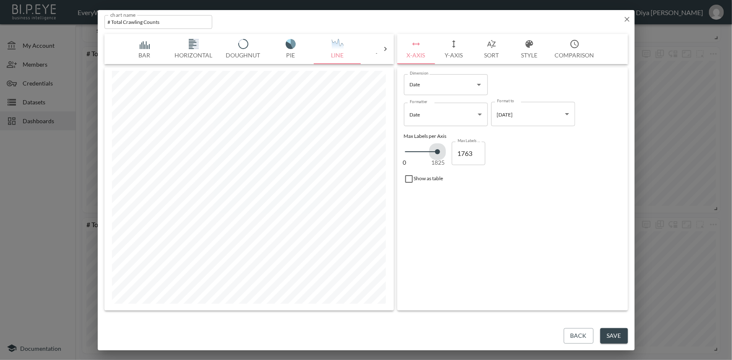
type input "1786"
type input "1825"
type input "1330"
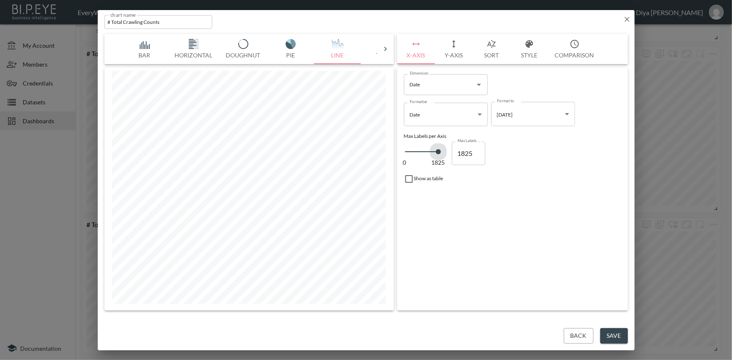
type input "1330"
type input "1216"
type input "1125"
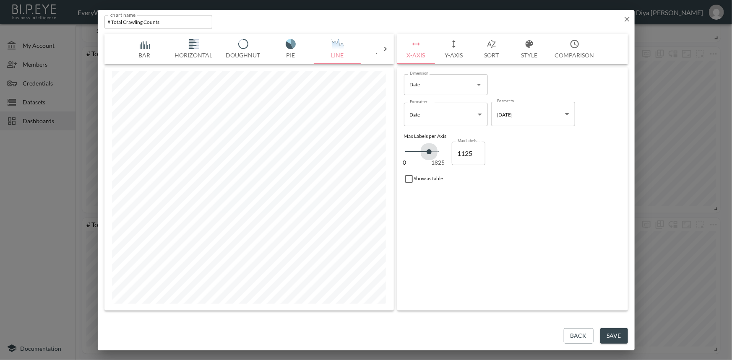
type input "1011"
type input "965"
type input "851"
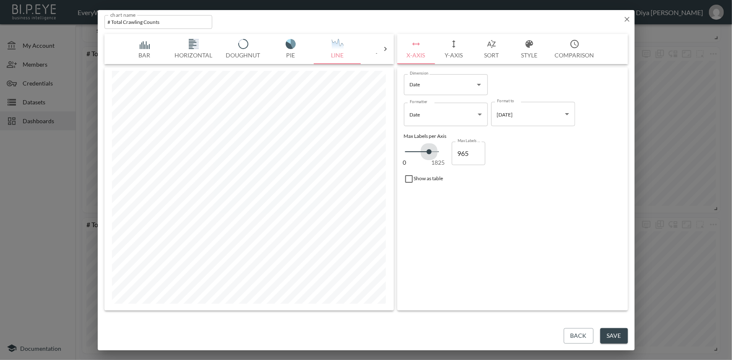
type input "851"
type input "760"
type input "691"
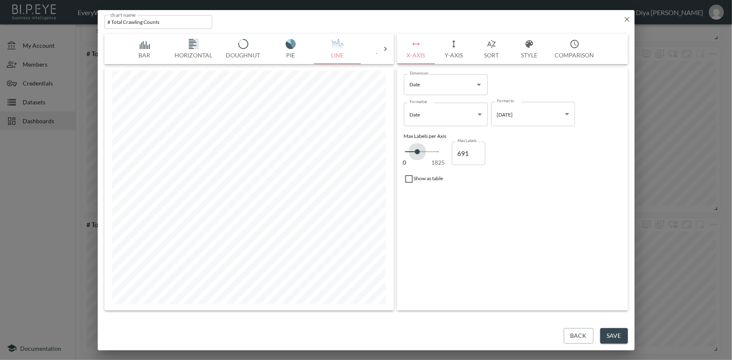
type input "600"
type input "531"
type input "440"
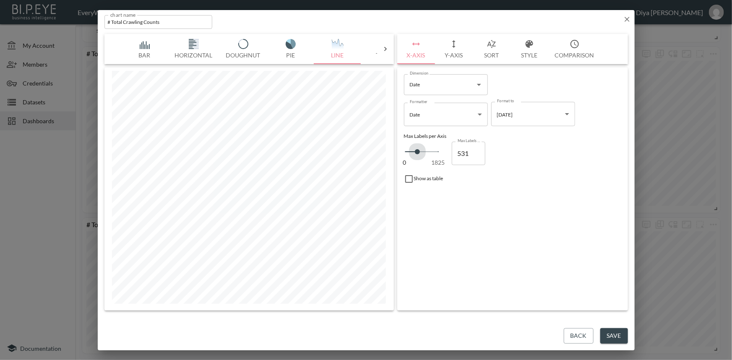
type input "440"
type input "395"
type input "326"
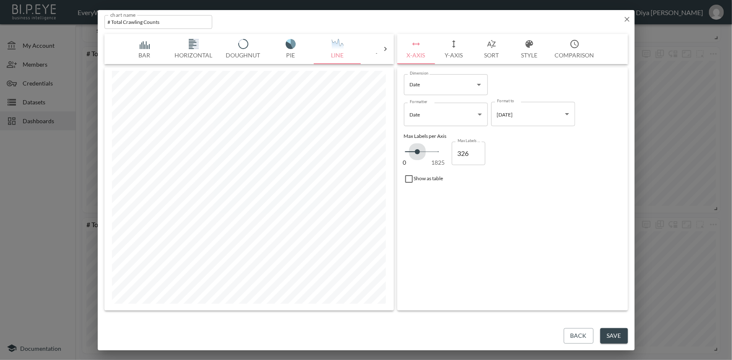
type input "189"
type input "121"
type input "0"
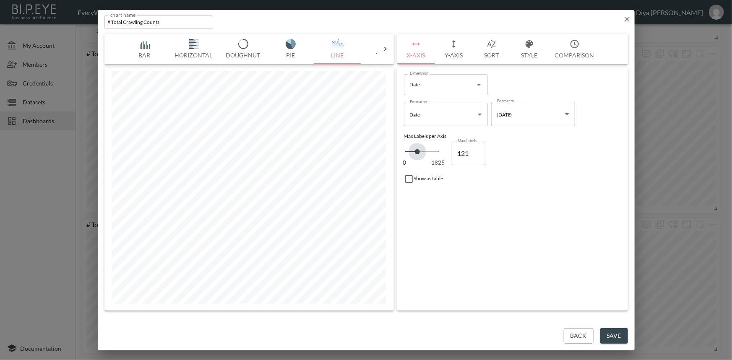
type input "0"
drag, startPoint x: 407, startPoint y: 153, endPoint x: 397, endPoint y: 154, distance: 10.2
click at [397, 154] on div "Dimension Date Dimension Formatter Date Date Formatter Format to [DATE] YYYY-MM…" at bounding box center [512, 189] width 231 height 243
click at [453, 48] on icon "button" at bounding box center [454, 44] width 10 height 10
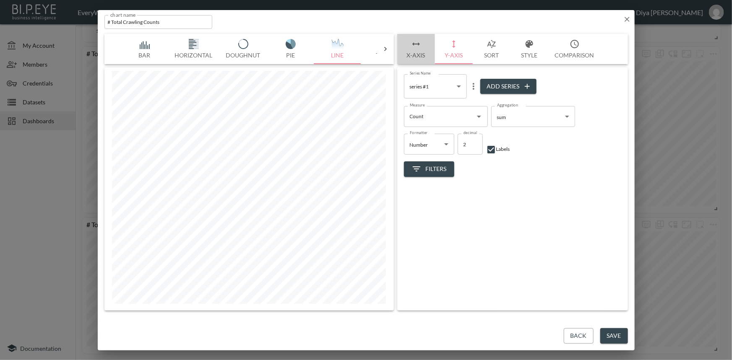
click at [421, 52] on button "X-Axis" at bounding box center [416, 49] width 38 height 30
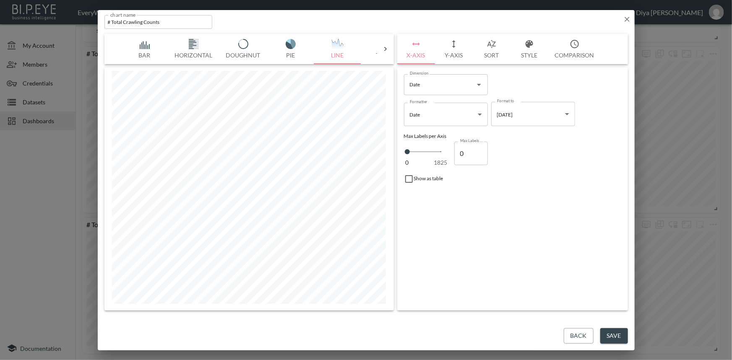
type input "668"
click at [420, 150] on span "0 1825" at bounding box center [424, 152] width 34 height 12
type input "189"
click at [408, 150] on span at bounding box center [408, 151] width 5 height 5
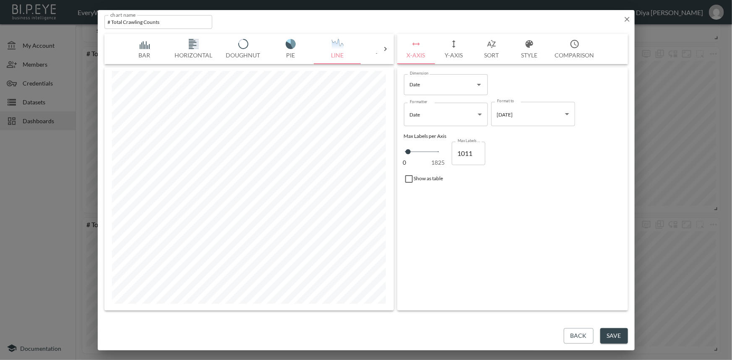
click at [423, 149] on span "0 1825" at bounding box center [422, 152] width 34 height 12
click at [433, 150] on span "0 1825" at bounding box center [422, 152] width 34 height 12
drag, startPoint x: 435, startPoint y: 150, endPoint x: 396, endPoint y: 151, distance: 39.0
click at [396, 151] on div "Bar Horizontal Doughnut Pie Line Table Single Map World Top Google Stacked Cale…" at bounding box center [366, 172] width 524 height 277
click at [457, 48] on icon "button" at bounding box center [454, 44] width 10 height 10
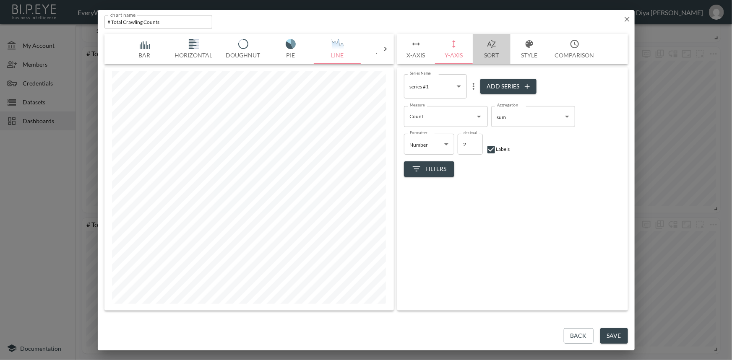
click at [488, 48] on icon "button" at bounding box center [492, 44] width 10 height 10
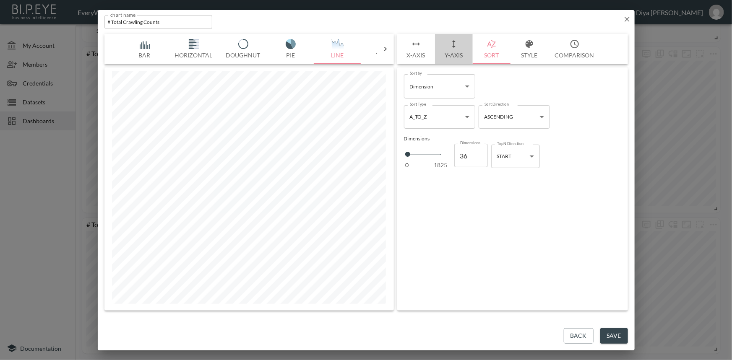
click at [458, 48] on icon "button" at bounding box center [454, 44] width 10 height 10
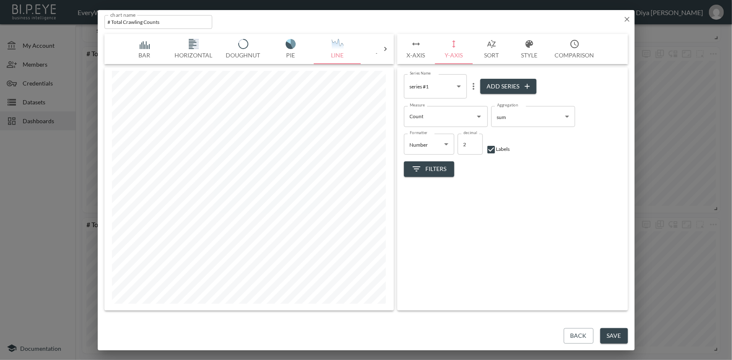
click at [468, 144] on input "2" at bounding box center [470, 144] width 25 height 21
click at [472, 161] on div "Filters" at bounding box center [512, 166] width 217 height 22
drag, startPoint x: 470, startPoint y: 141, endPoint x: 466, endPoint y: 143, distance: 4.5
click at [466, 143] on input "20" at bounding box center [470, 144] width 25 height 21
click at [420, 56] on button "X-Axis" at bounding box center [416, 49] width 38 height 30
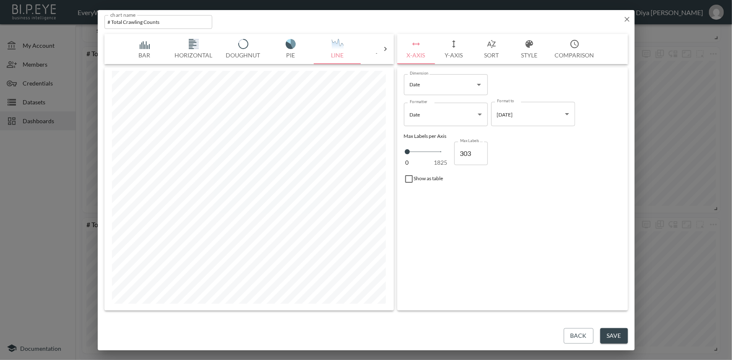
click at [410, 151] on span at bounding box center [407, 151] width 5 height 5
click at [405, 151] on span at bounding box center [407, 151] width 5 height 5
click at [407, 178] on input "checkbox" at bounding box center [409, 179] width 10 height 10
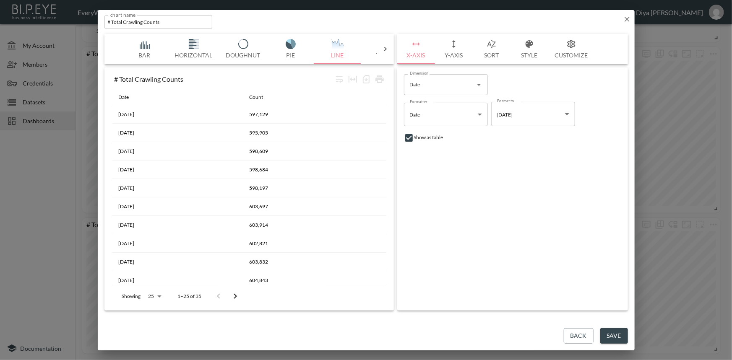
click at [407, 135] on input "checkbox" at bounding box center [409, 138] width 10 height 10
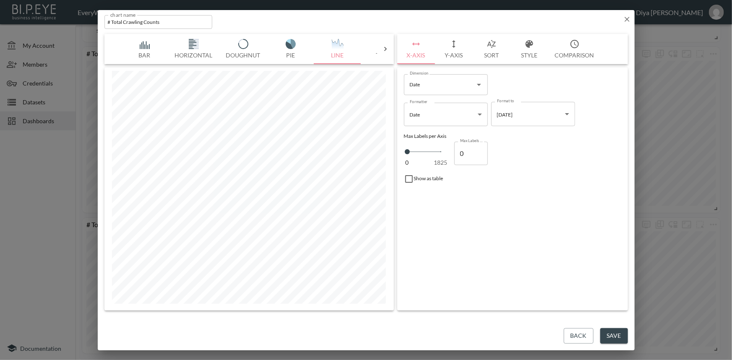
click at [629, 19] on icon "button" at bounding box center [627, 19] width 8 height 8
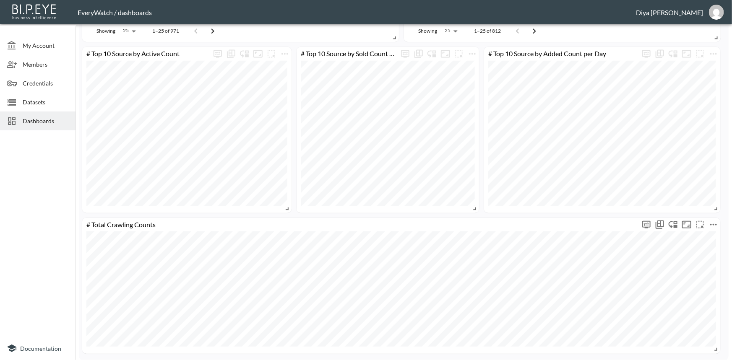
click at [712, 230] on button "more" at bounding box center [713, 224] width 13 height 13
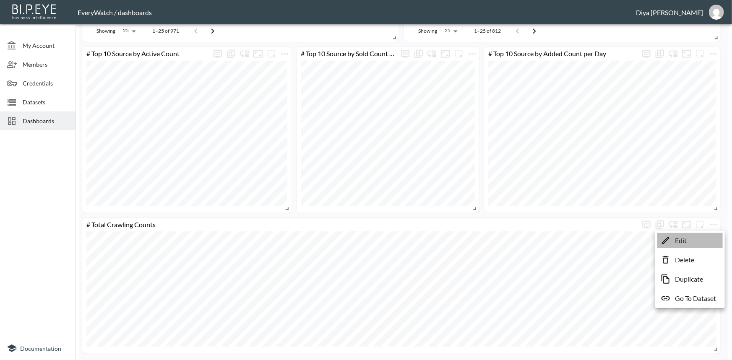
click at [680, 240] on p "Edit" at bounding box center [681, 241] width 12 height 10
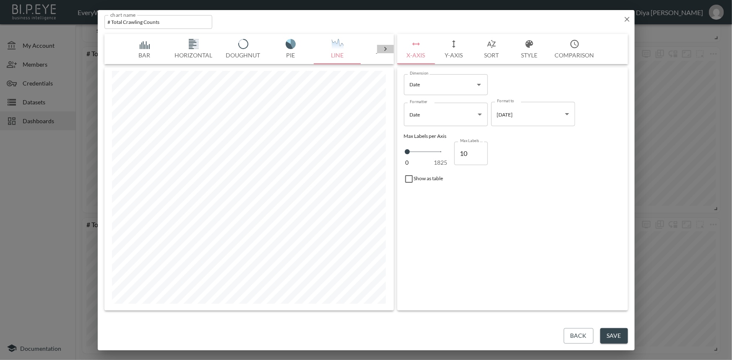
click at [385, 48] on icon at bounding box center [385, 49] width 8 height 8
click at [113, 50] on icon at bounding box center [112, 49] width 3 height 4
click at [198, 43] on img "button" at bounding box center [194, 44] width 34 height 10
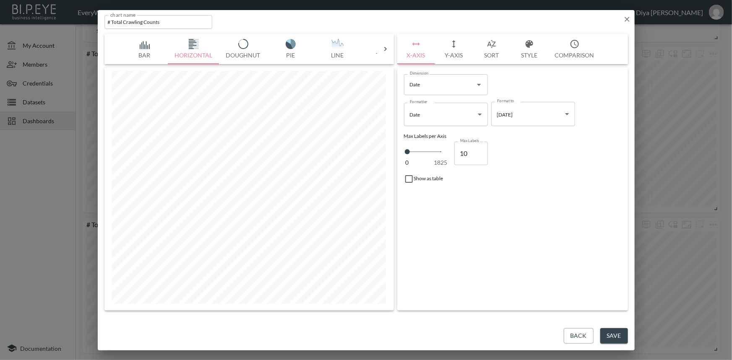
click at [339, 44] on img "button" at bounding box center [338, 44] width 34 height 10
click at [295, 48] on img "button" at bounding box center [291, 44] width 34 height 10
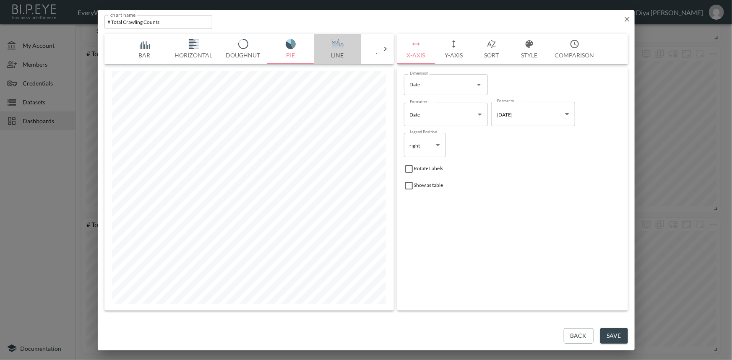
click at [334, 52] on button "Line" at bounding box center [337, 49] width 47 height 30
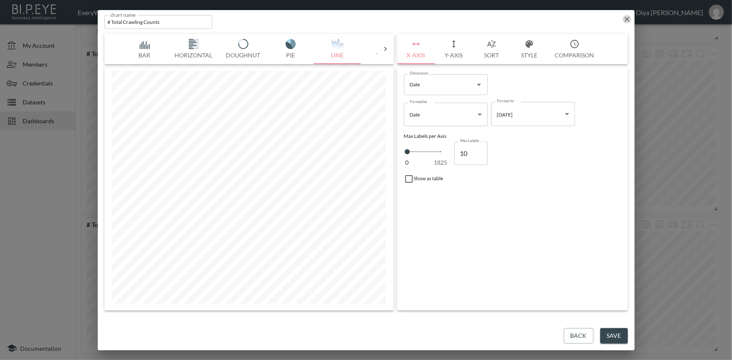
click at [625, 18] on icon "button" at bounding box center [627, 19] width 8 height 8
